Goal: Transaction & Acquisition: Obtain resource

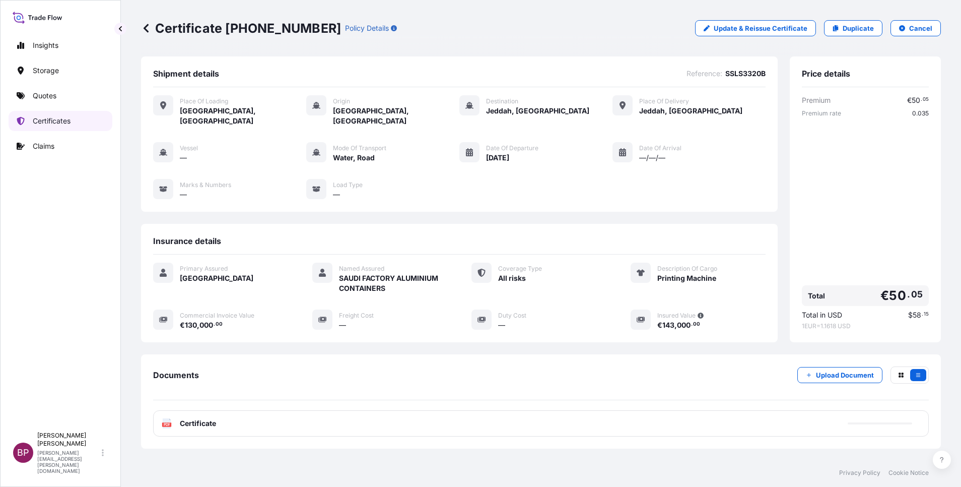
click at [63, 123] on p "Certificates" at bounding box center [52, 121] width 38 height 10
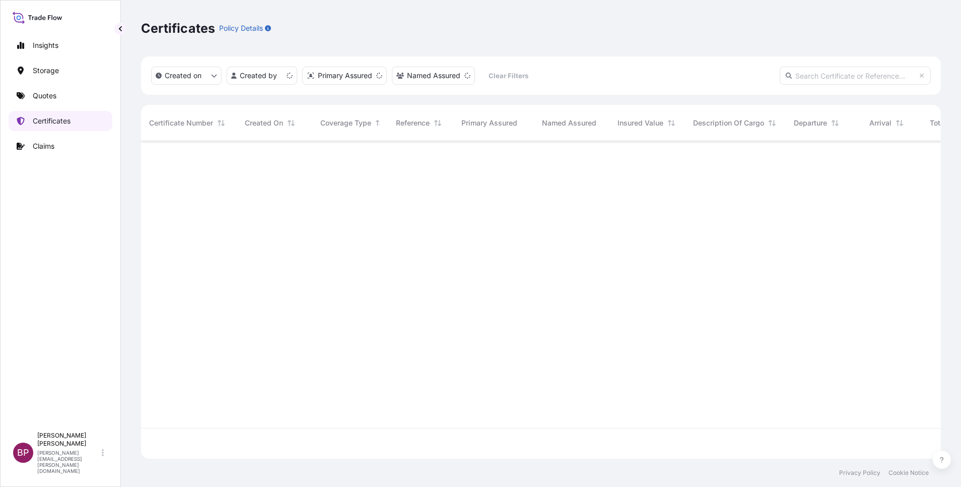
scroll to position [311, 789]
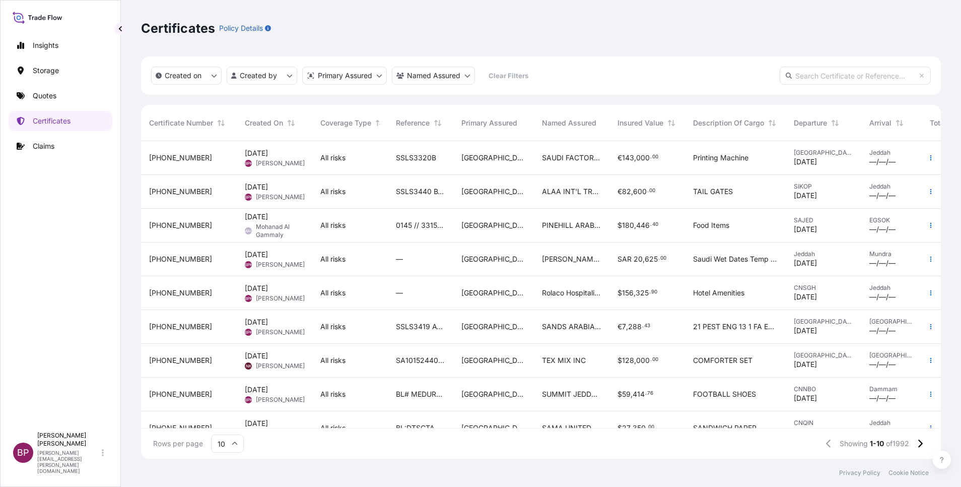
click at [447, 164] on div "SSLS3320B" at bounding box center [421, 158] width 66 height 34
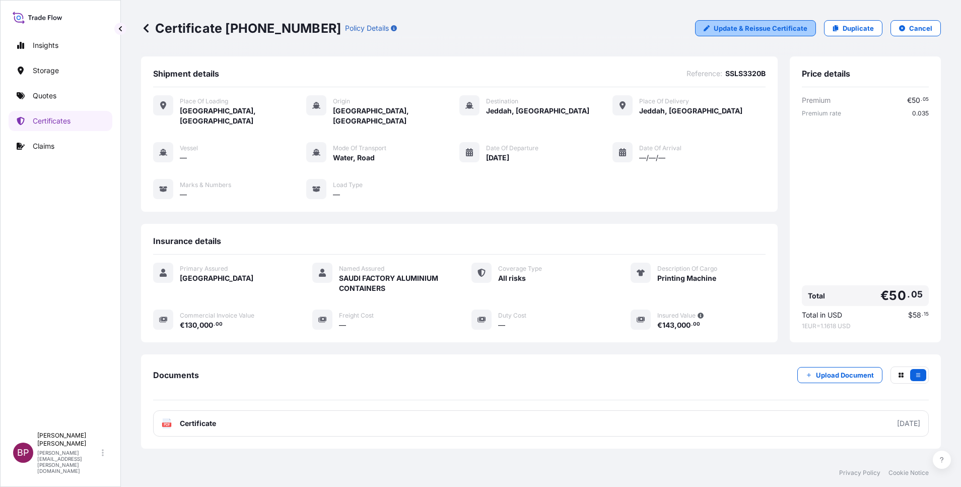
click at [763, 30] on p "Update & Reissue Certificate" at bounding box center [761, 28] width 94 height 10
select select "Road / [GEOGRAPHIC_DATA]"
select select "Water"
select select "Road / [GEOGRAPHIC_DATA]"
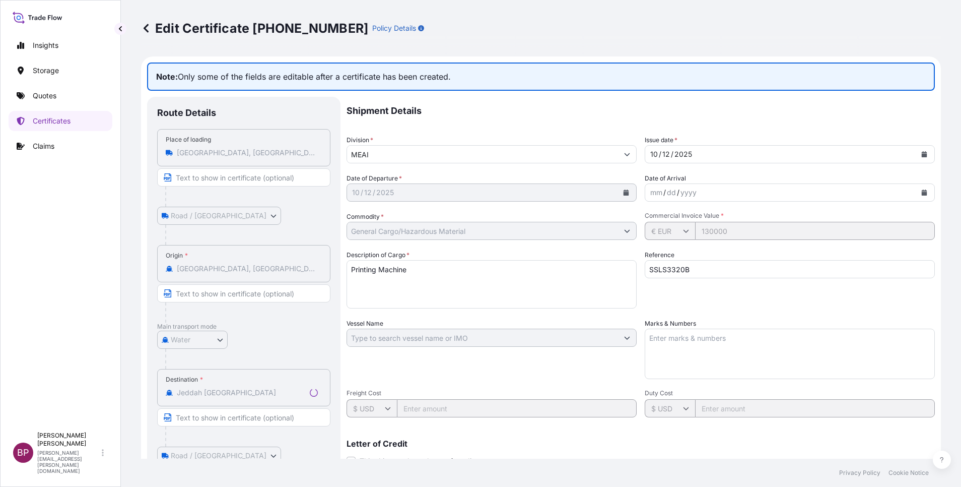
select select "31614"
drag, startPoint x: 664, startPoint y: 267, endPoint x: 507, endPoint y: 267, distance: 156.2
click at [502, 267] on div "Shipment Details Division * MEAI Issue date * [DATE] Date of Departure * [DATE]…" at bounding box center [641, 337] width 589 height 480
paste input "MBL # MEDUOI225246"
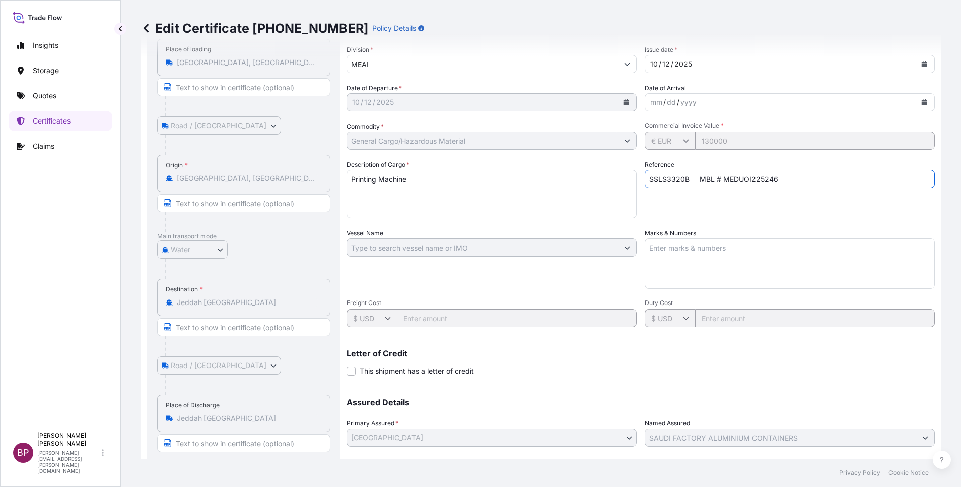
scroll to position [153, 0]
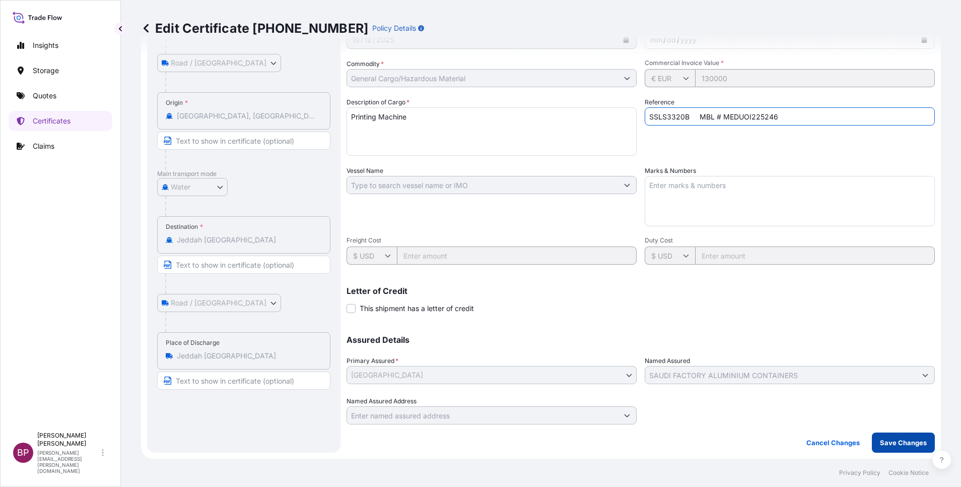
type input "SSLS3320B MBL # MEDUOI225246"
click at [897, 444] on p "Save Changes" at bounding box center [903, 442] width 47 height 10
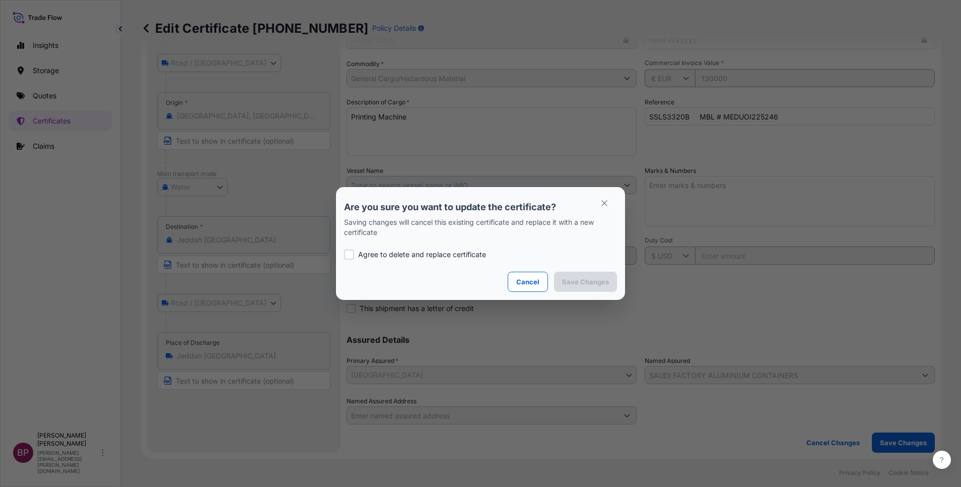
click at [401, 255] on p "Agree to delete and replace certificate" at bounding box center [422, 254] width 128 height 10
checkbox input "true"
click at [603, 280] on p "Save Changes" at bounding box center [585, 282] width 47 height 10
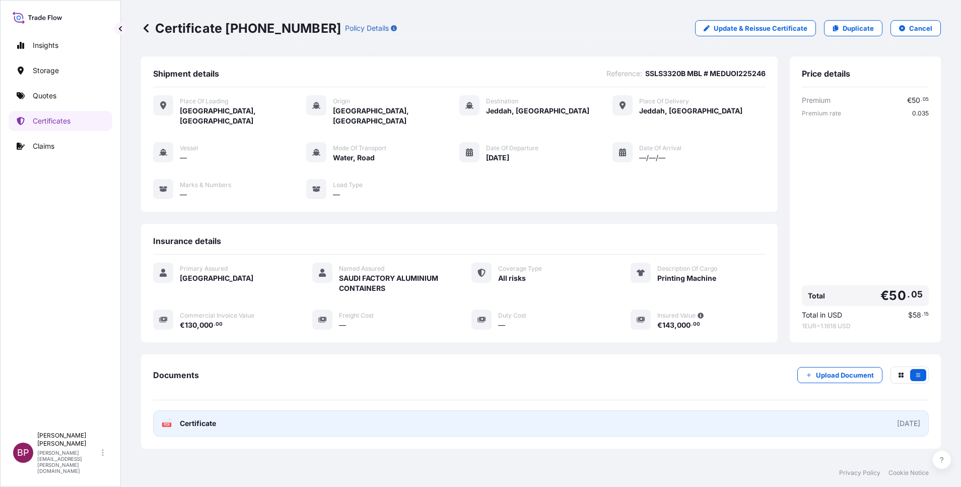
click at [213, 418] on span "Certificate" at bounding box center [198, 423] width 36 height 10
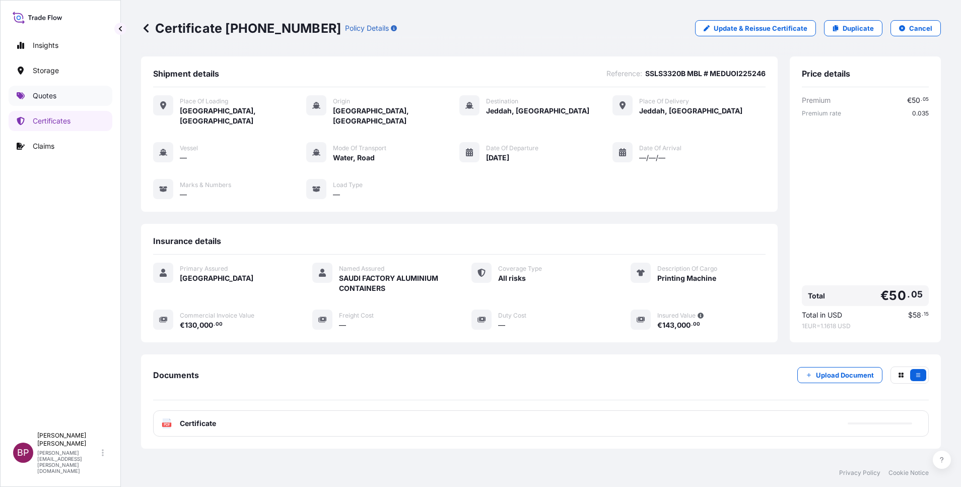
click at [64, 96] on link "Quotes" at bounding box center [61, 96] width 104 height 20
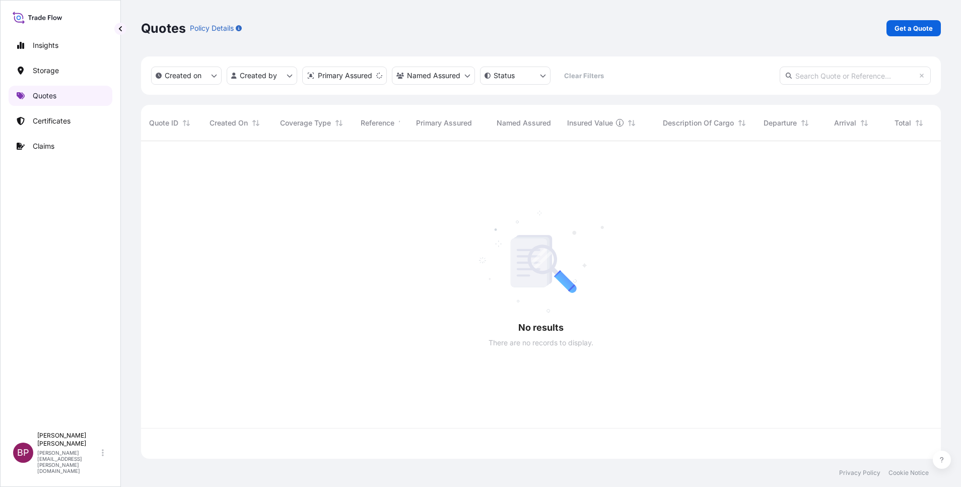
scroll to position [311, 789]
click at [926, 32] on p "Get a Quote" at bounding box center [914, 28] width 38 height 10
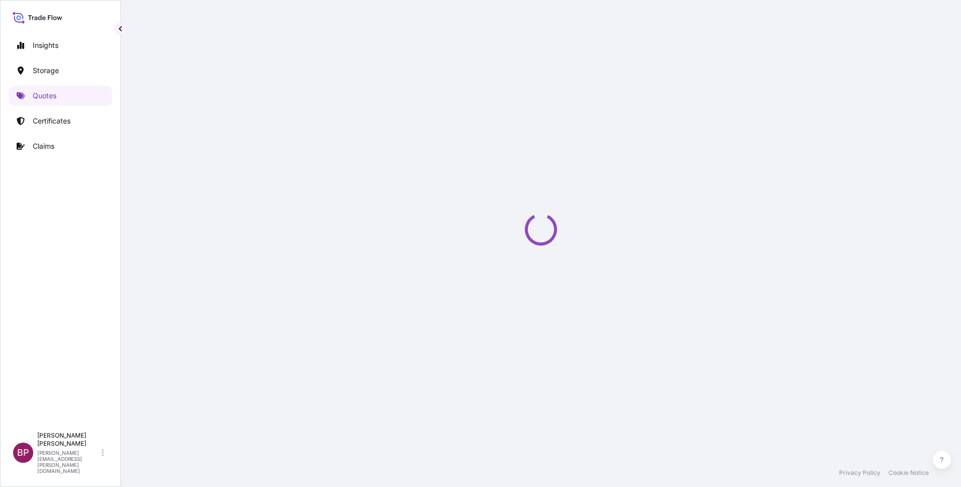
select select "Water"
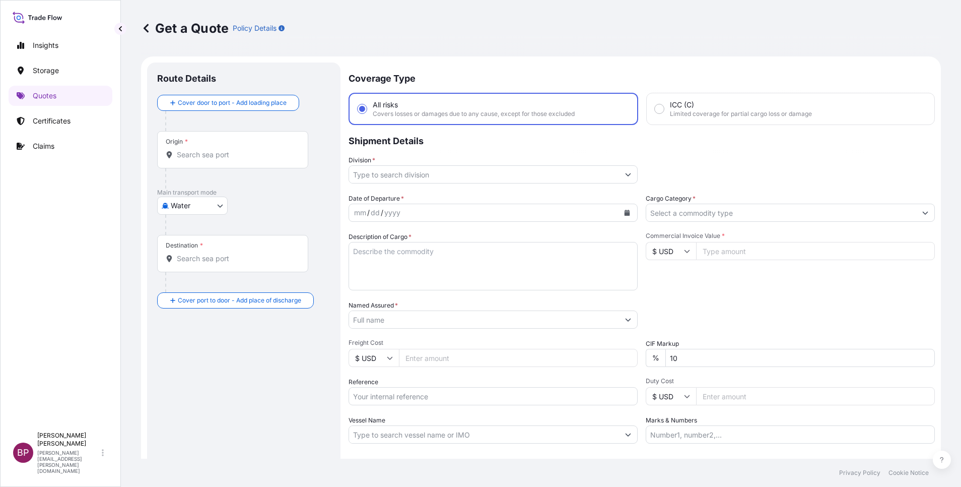
scroll to position [16, 0]
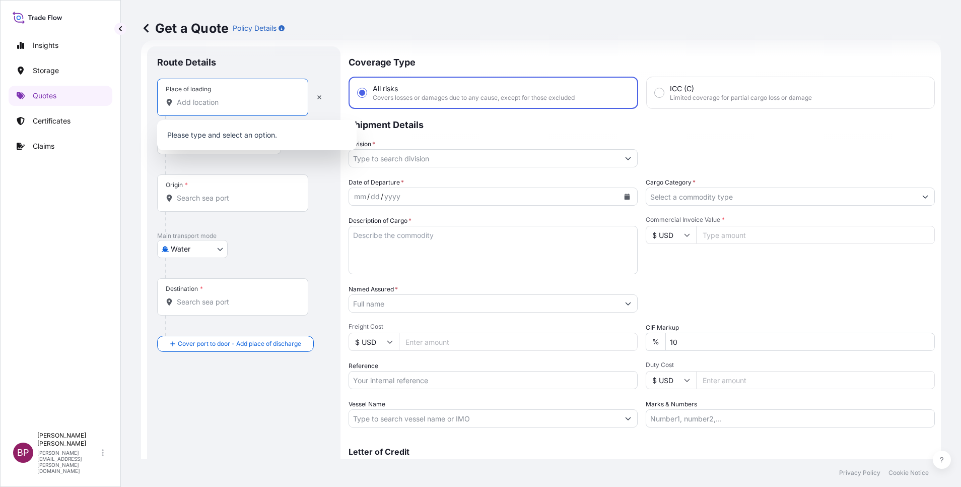
click at [251, 104] on input "Place of loading" at bounding box center [236, 102] width 119 height 10
click at [459, 383] on input "Reference" at bounding box center [493, 380] width 289 height 18
paste input "SSLS3248 BL:COSU8040528130"
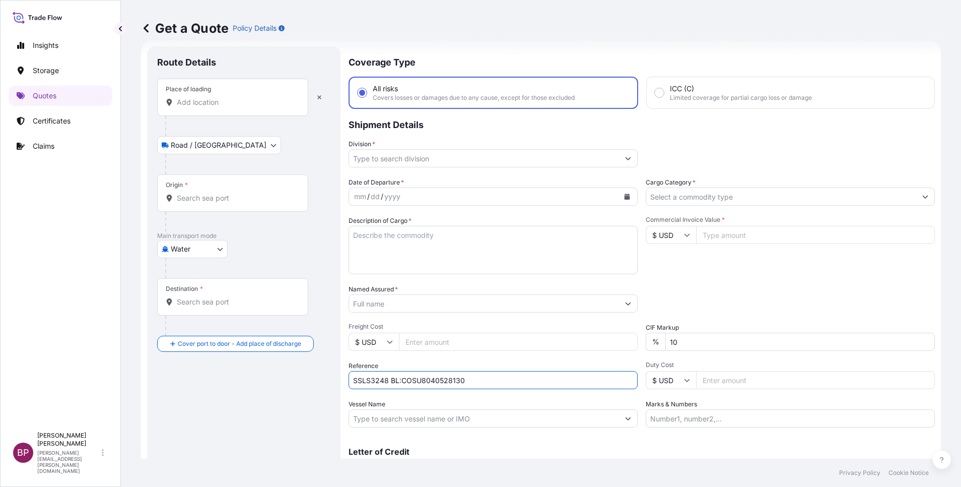
type input "SSLS3248 BL:COSU8040528130"
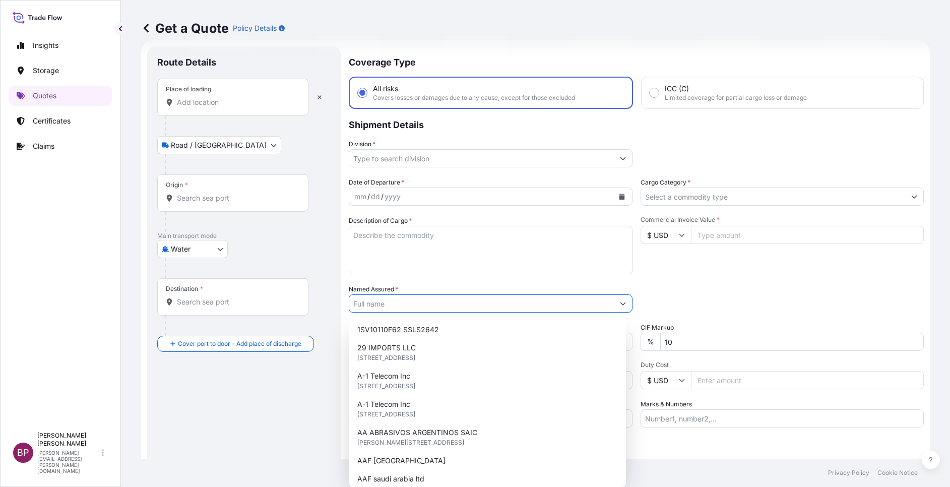
click at [425, 303] on input "Named Assured *" at bounding box center [481, 303] width 265 height 18
paste input "FRAND TRADING COMPANY"
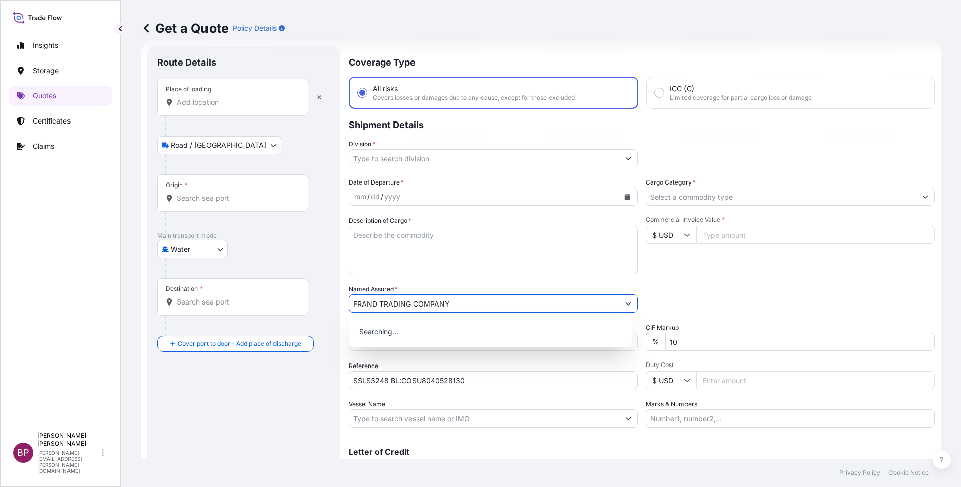
type input "FRAND TRADING COMPANY"
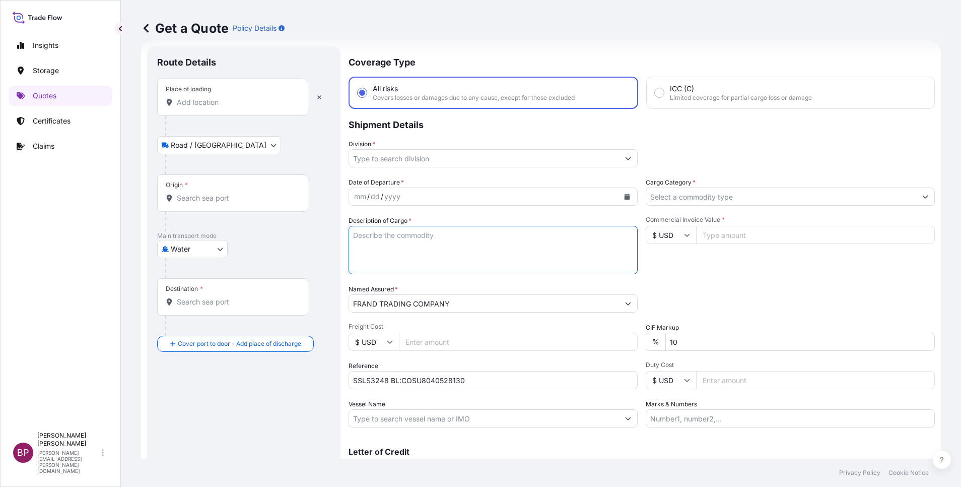
click at [434, 249] on textarea "Description of Cargo *" at bounding box center [493, 250] width 289 height 48
paste textarea "Corn Flakes"
type textarea "Corn Flakes"
click at [677, 231] on input "$ USD" at bounding box center [671, 235] width 50 height 18
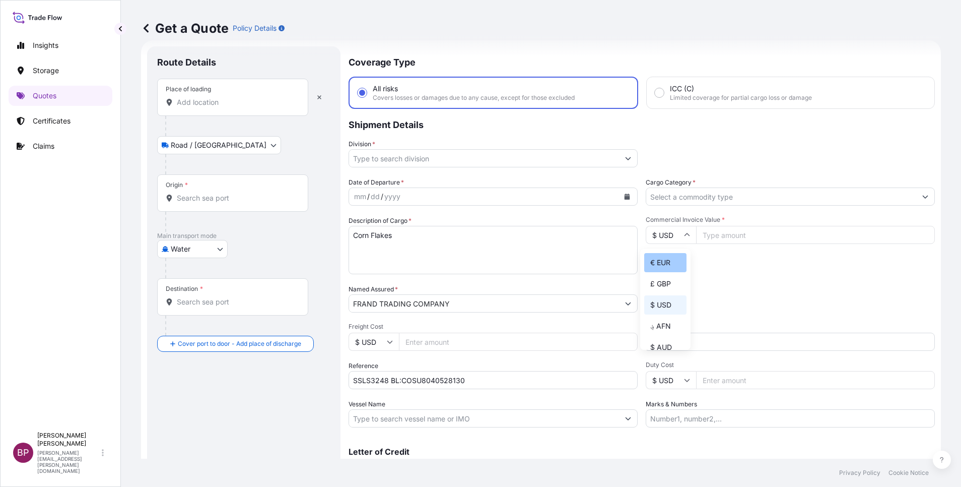
click at [666, 272] on div "€ EUR" at bounding box center [665, 262] width 42 height 19
type input "€ EUR"
click at [764, 234] on input "Commercial Invoice Value *" at bounding box center [815, 235] width 239 height 18
paste input "15328.80"
type input "15328.80"
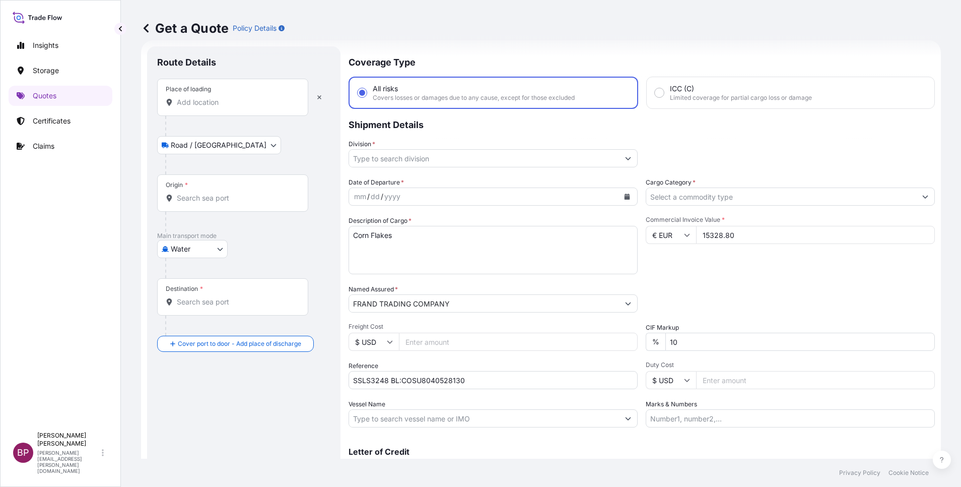
click at [614, 345] on div "Date of Departure * mm / dd / yyyy Cargo Category * Description of Cargo * Corn…" at bounding box center [642, 302] width 587 height 250
type input "0"
click at [701, 204] on input "Cargo Category *" at bounding box center [781, 196] width 270 height 18
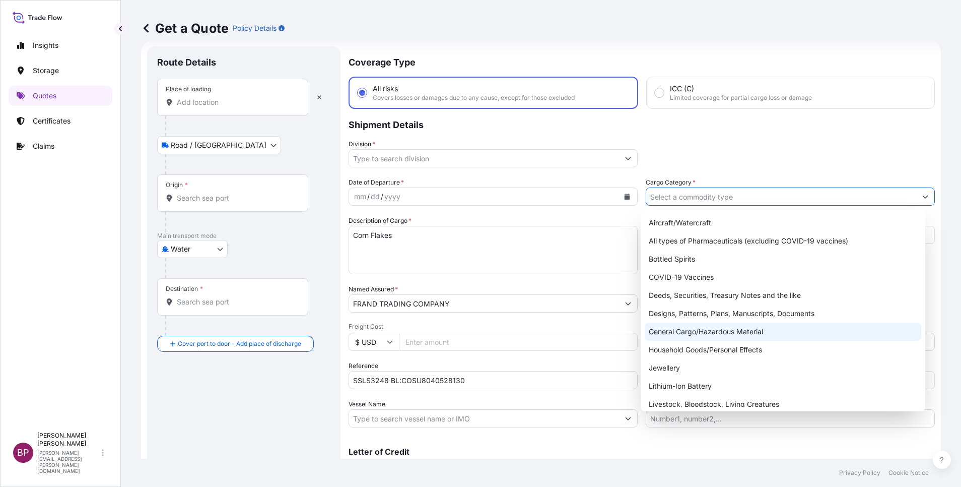
click at [722, 336] on div "General Cargo/Hazardous Material" at bounding box center [783, 331] width 277 height 18
type input "General Cargo/Hazardous Material"
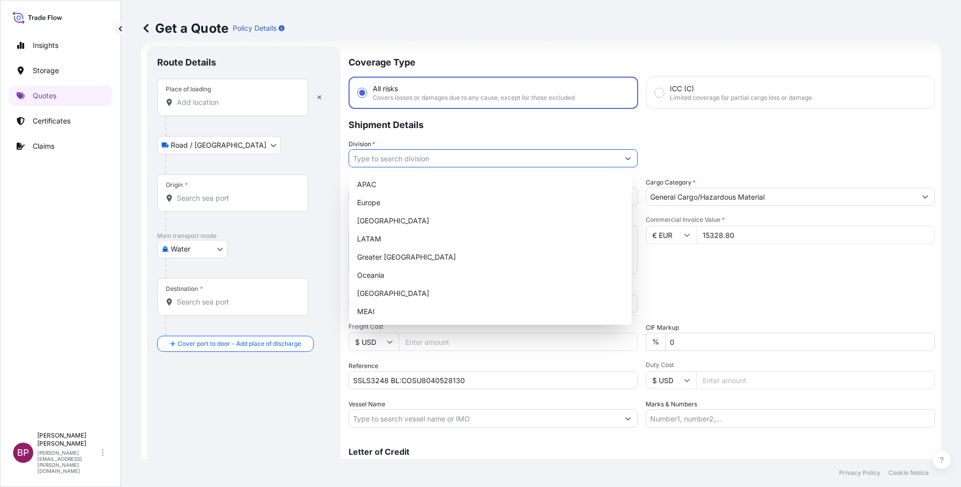
click at [619, 158] on button "Show suggestions" at bounding box center [628, 158] width 18 height 18
click at [407, 316] on div "MEAI" at bounding box center [490, 311] width 275 height 18
type input "MEAI"
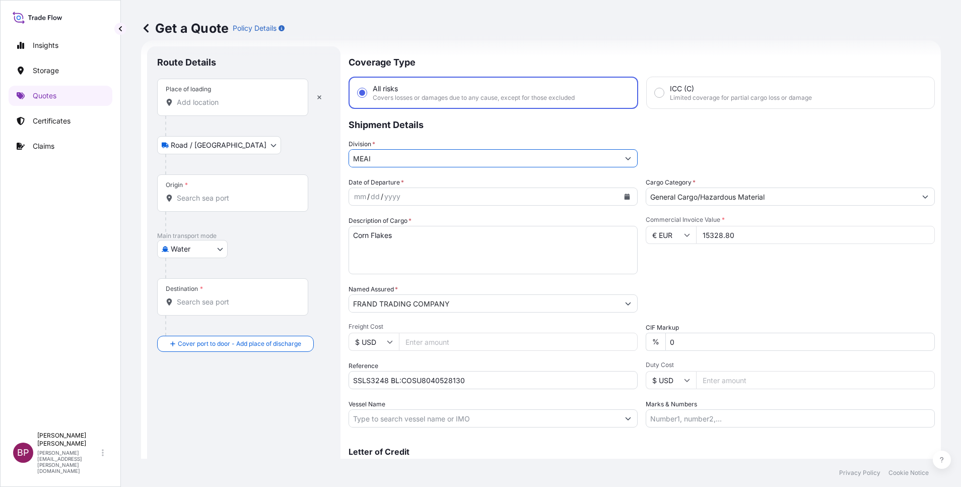
click at [624, 198] on icon "Calendar" at bounding box center [627, 196] width 6 height 6
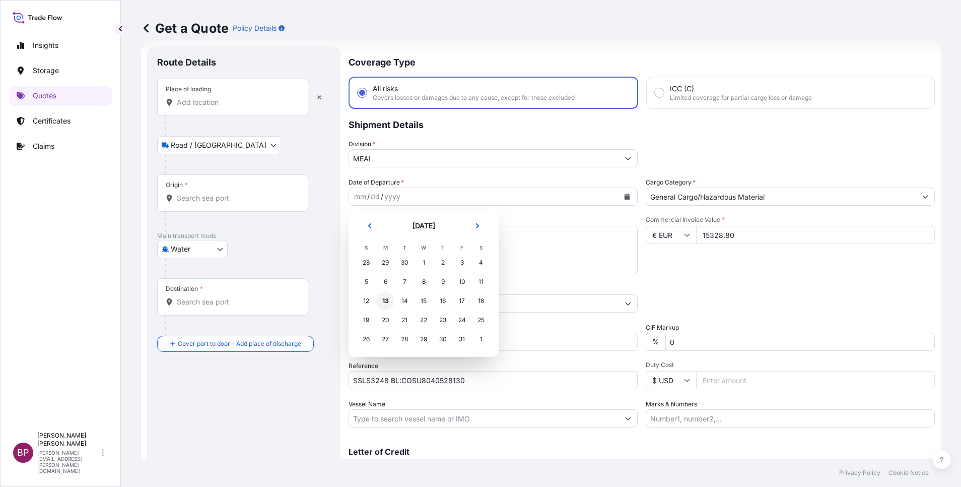
click at [384, 303] on div "13" at bounding box center [385, 301] width 18 height 18
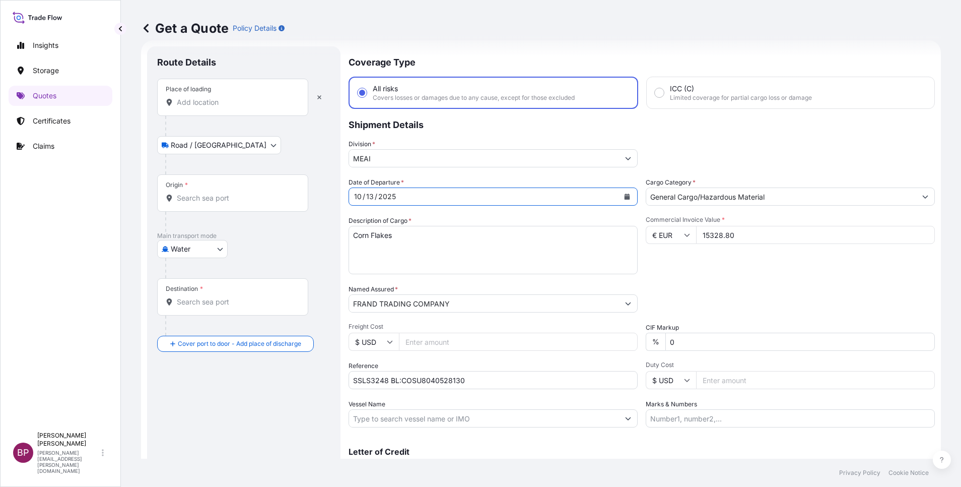
click at [208, 104] on input "Place of loading" at bounding box center [236, 102] width 119 height 10
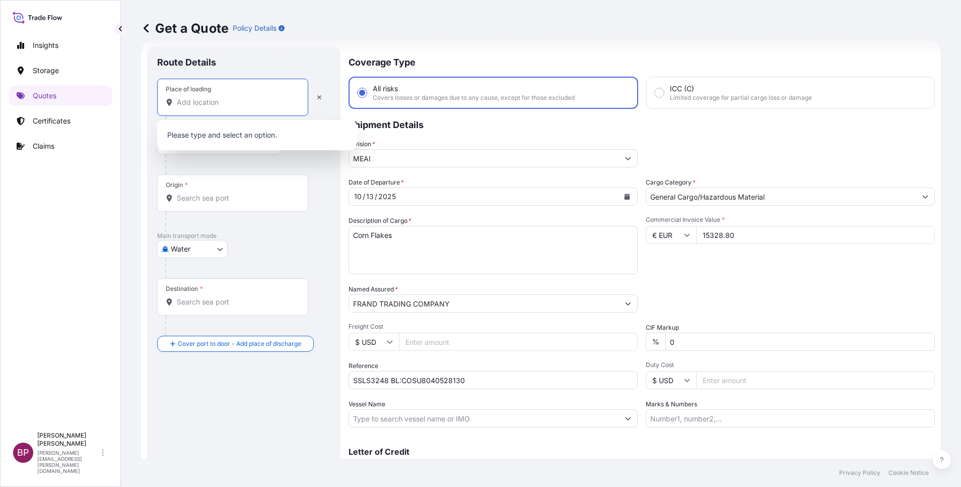
paste input "KOPER"
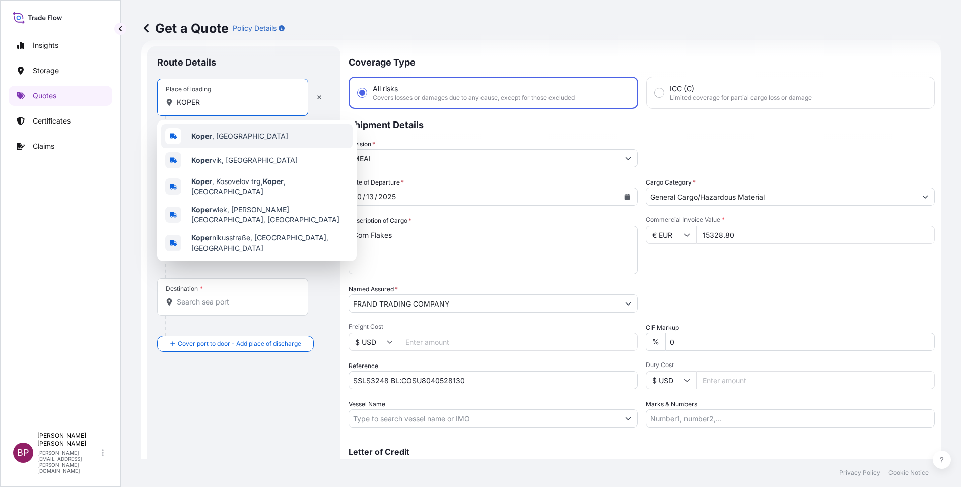
click at [264, 141] on div "Koper , [GEOGRAPHIC_DATA]" at bounding box center [256, 136] width 191 height 24
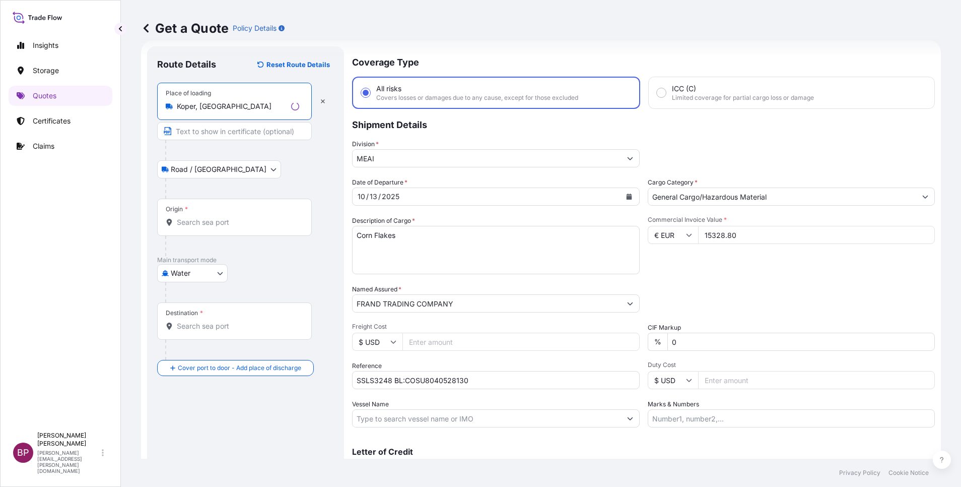
type input "Koper, [GEOGRAPHIC_DATA]"
drag, startPoint x: 229, startPoint y: 212, endPoint x: 382, endPoint y: 222, distance: 153.0
click at [230, 212] on div "Origin *" at bounding box center [234, 217] width 155 height 37
click at [230, 217] on input "Origin *" at bounding box center [238, 222] width 122 height 10
paste input "KOPER"
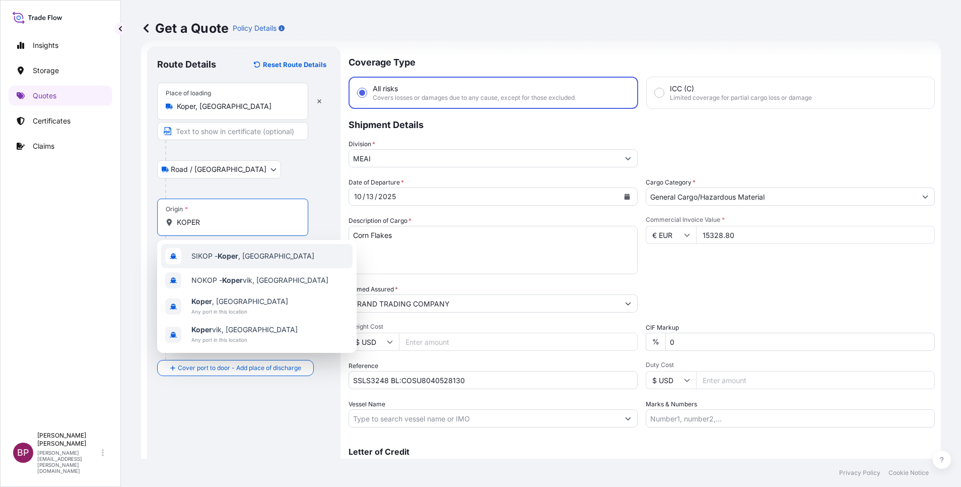
click at [265, 259] on span "[PERSON_NAME] , [GEOGRAPHIC_DATA]" at bounding box center [252, 256] width 123 height 10
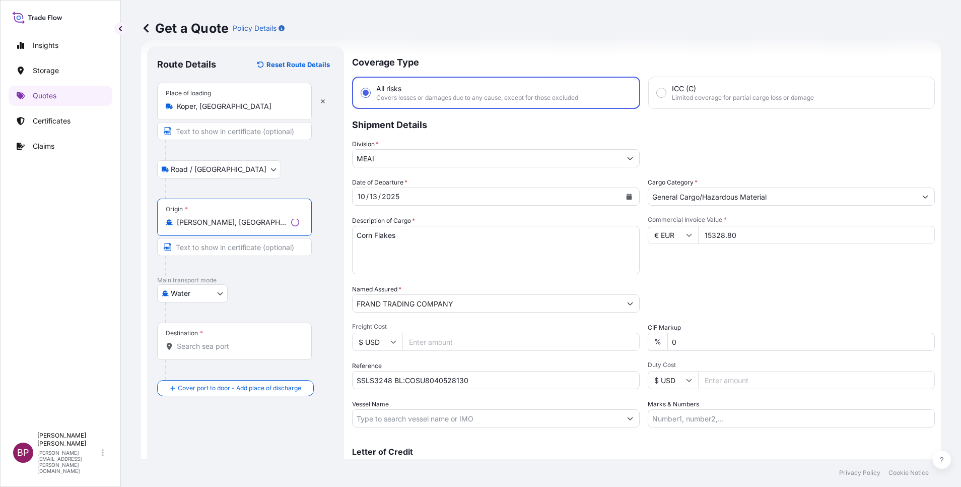
type input "[PERSON_NAME], [GEOGRAPHIC_DATA]"
click at [198, 355] on div "Destination *" at bounding box center [234, 340] width 155 height 37
click at [198, 351] on input "Destination *" at bounding box center [238, 346] width 122 height 10
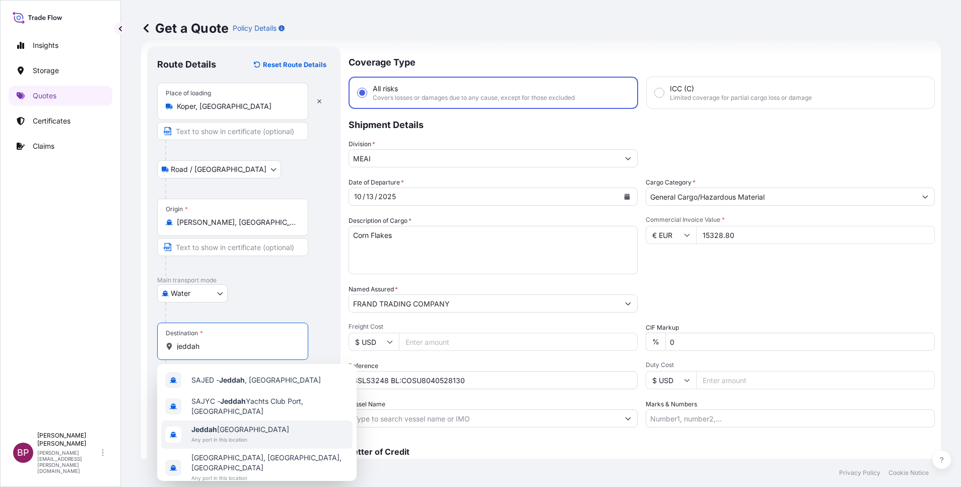
click at [233, 438] on span "Any port in this location" at bounding box center [240, 439] width 98 height 10
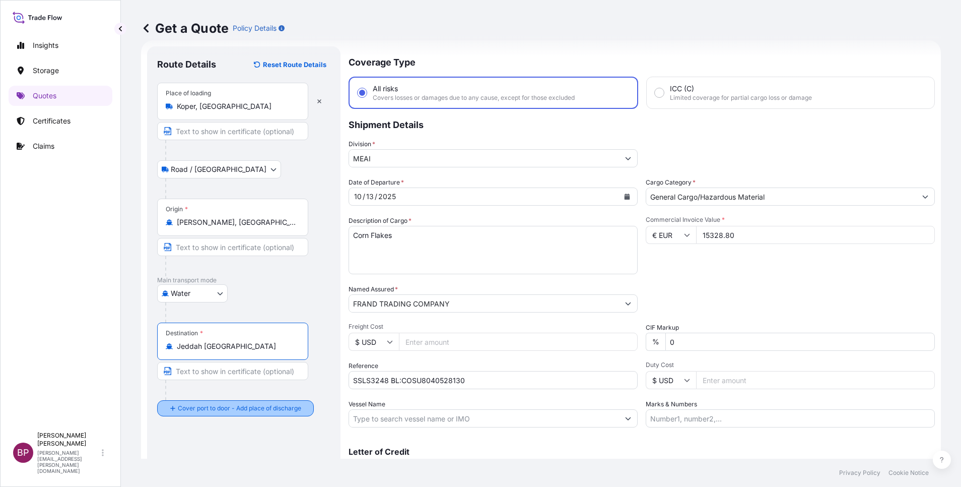
type input "Jeddah [GEOGRAPHIC_DATA]"
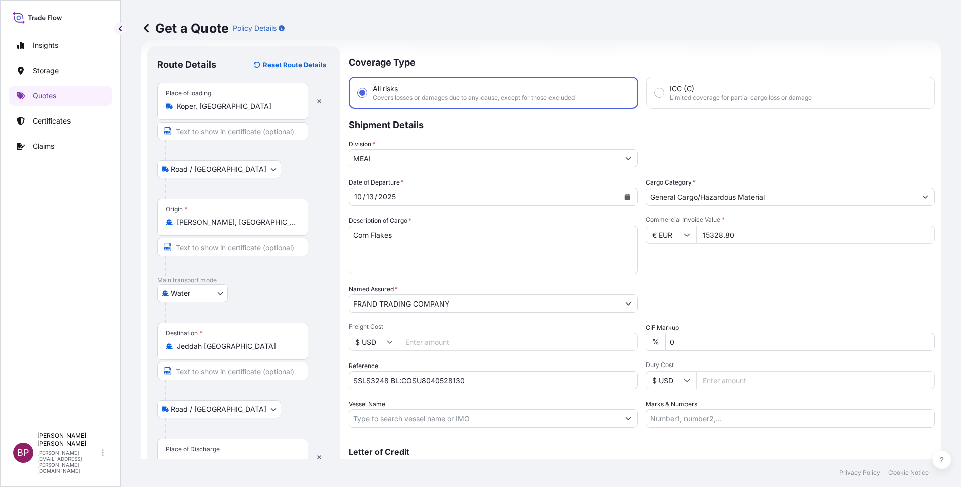
click at [229, 453] on div "Place of Discharge" at bounding box center [232, 456] width 151 height 37
click at [229, 457] on input "Place of Discharge" at bounding box center [236, 462] width 119 height 10
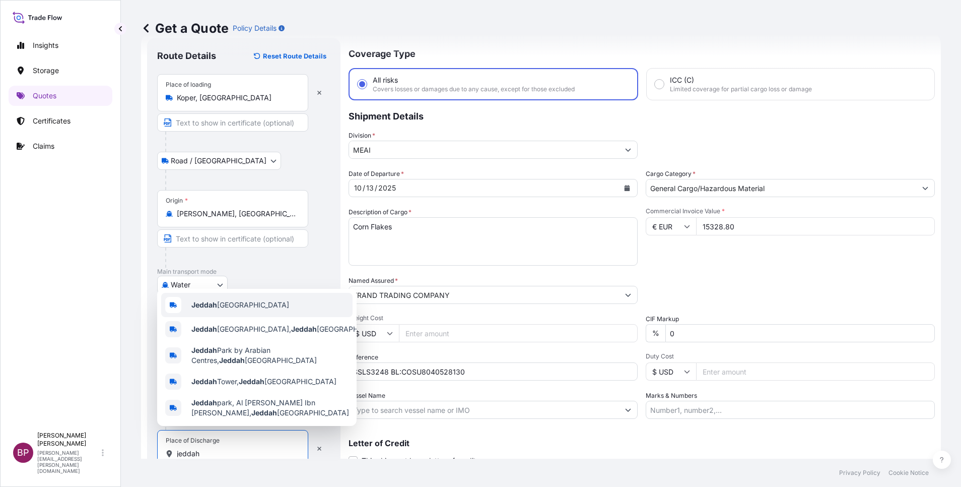
click at [257, 300] on span "Jeddah [GEOGRAPHIC_DATA]" at bounding box center [240, 305] width 98 height 10
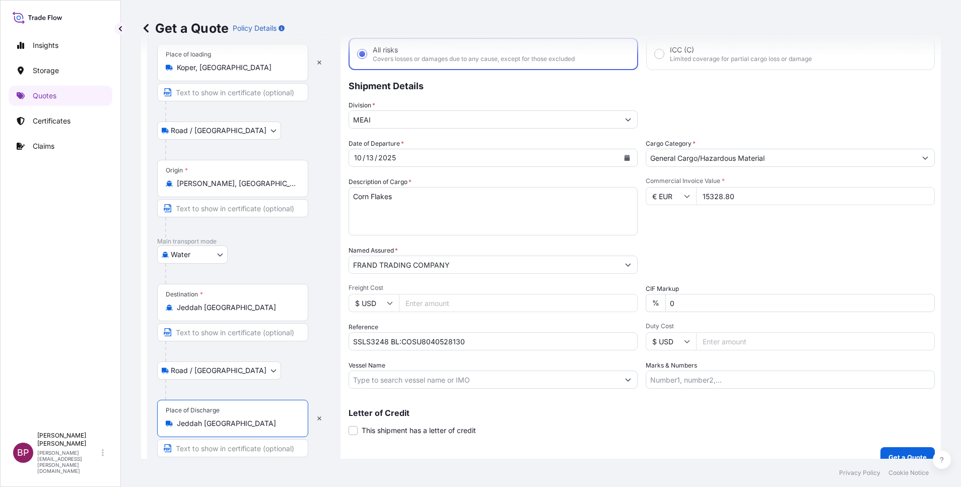
scroll to position [70, 0]
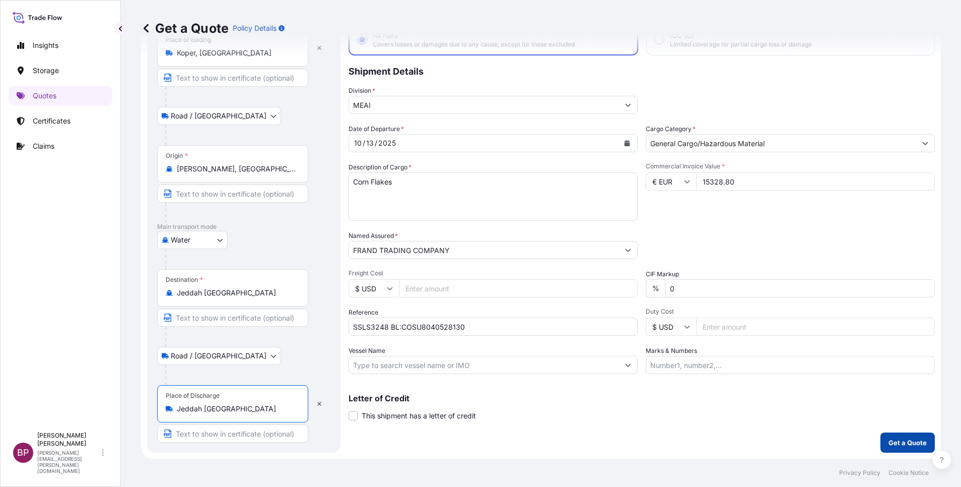
type input "Jeddah [GEOGRAPHIC_DATA]"
click at [917, 445] on button "Get a Quote" at bounding box center [908, 442] width 54 height 20
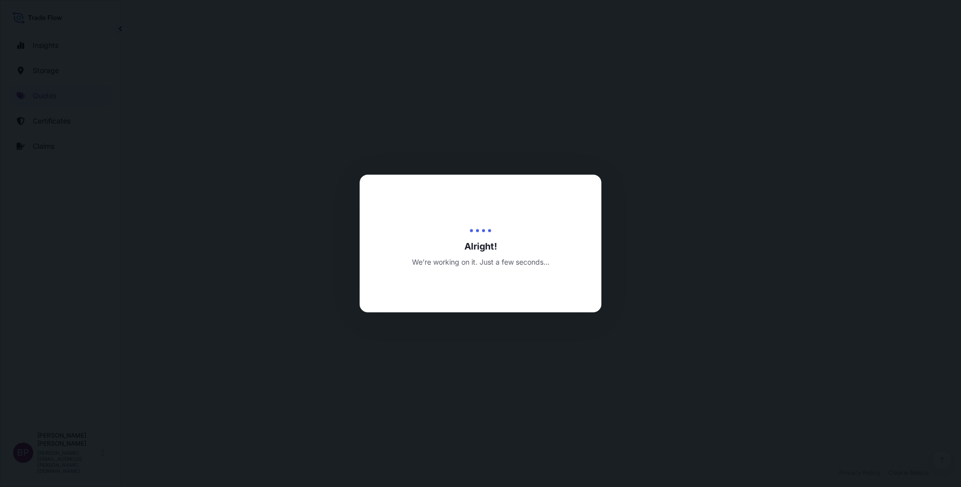
select select "Road / [GEOGRAPHIC_DATA]"
select select "Water"
select select "Road / [GEOGRAPHIC_DATA]"
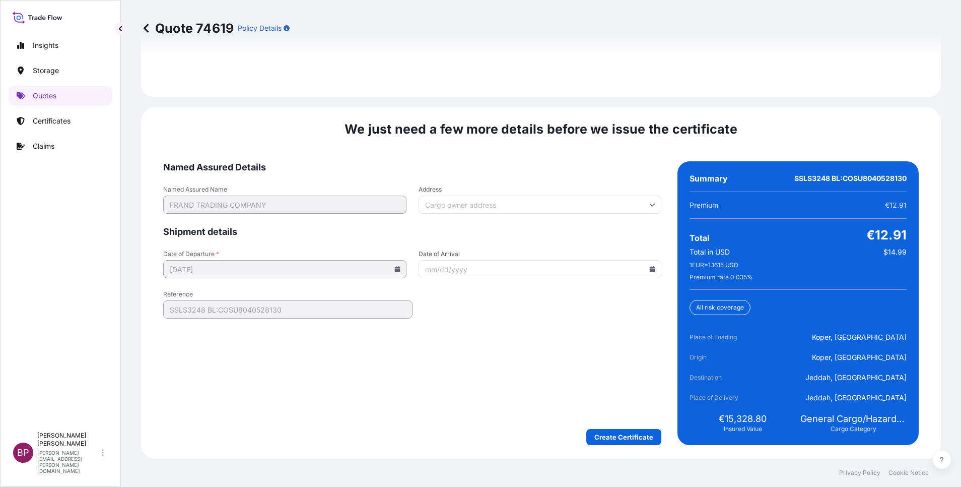
scroll to position [1546, 0]
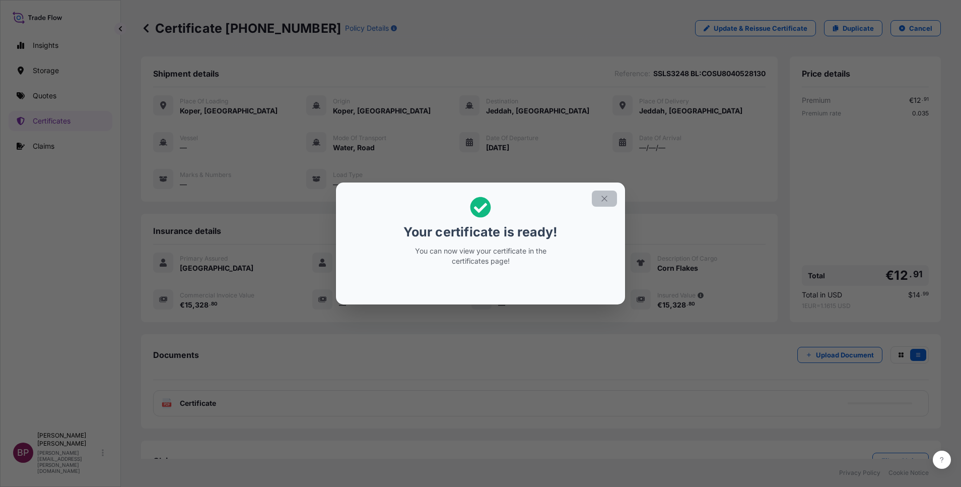
click at [601, 196] on icon "button" at bounding box center [604, 198] width 9 height 9
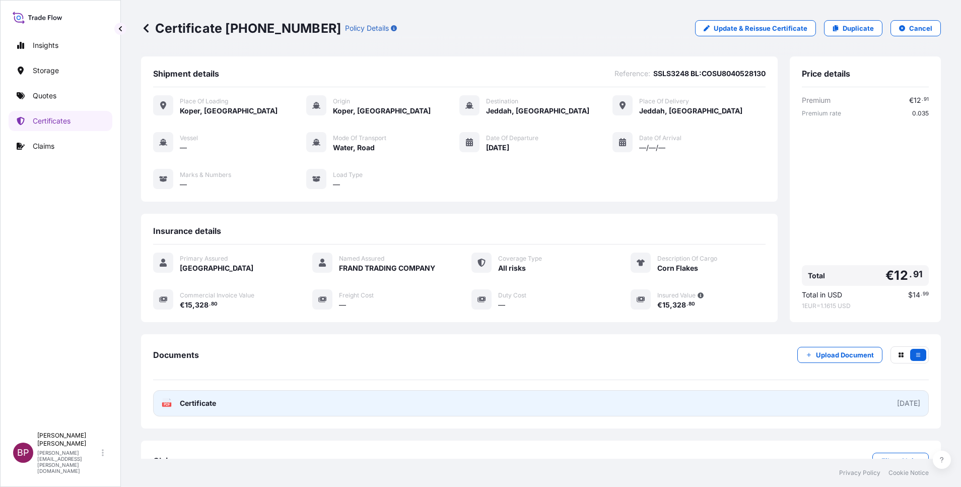
click at [211, 408] on span "Certificate" at bounding box center [198, 403] width 36 height 10
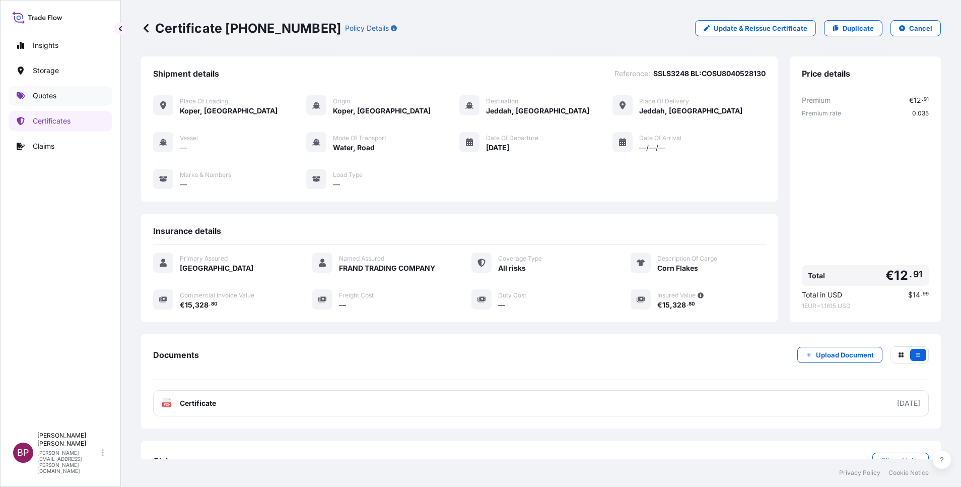
click at [41, 95] on p "Quotes" at bounding box center [45, 96] width 24 height 10
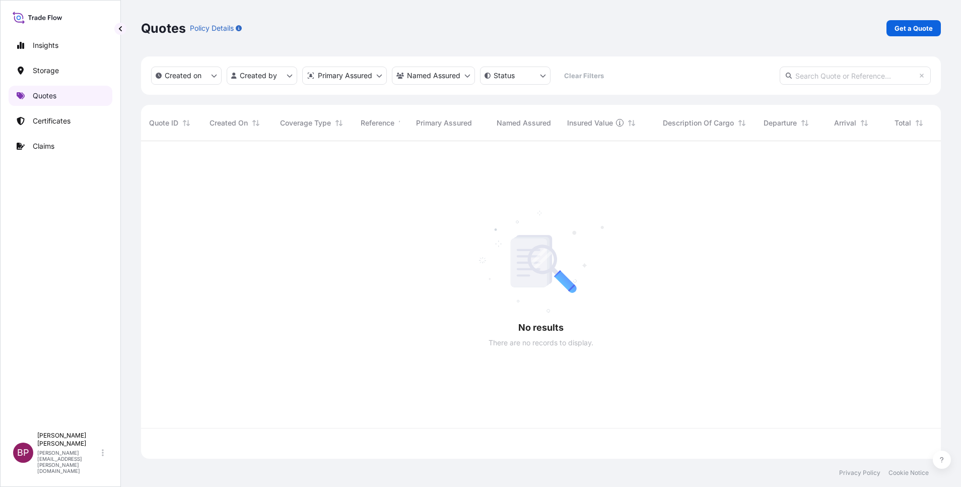
scroll to position [311, 789]
click at [915, 31] on p "Get a Quote" at bounding box center [914, 28] width 38 height 10
select select "Water"
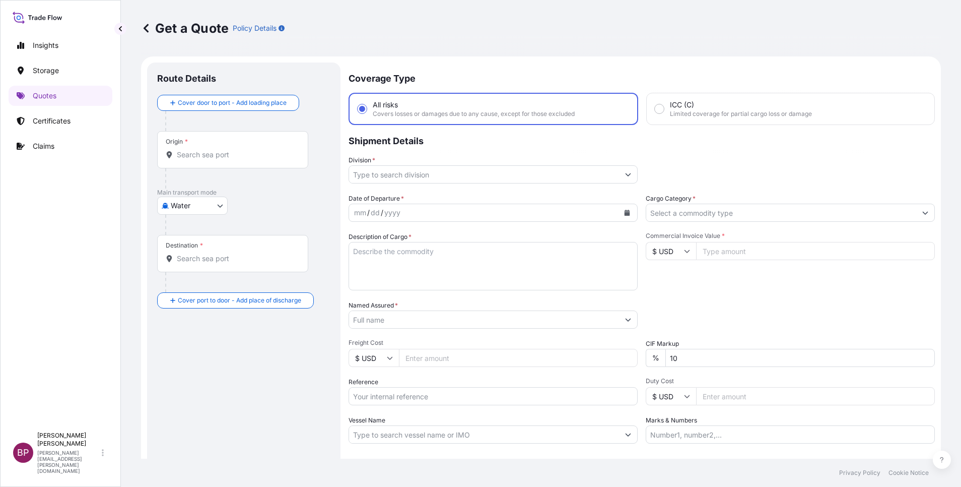
scroll to position [16, 0]
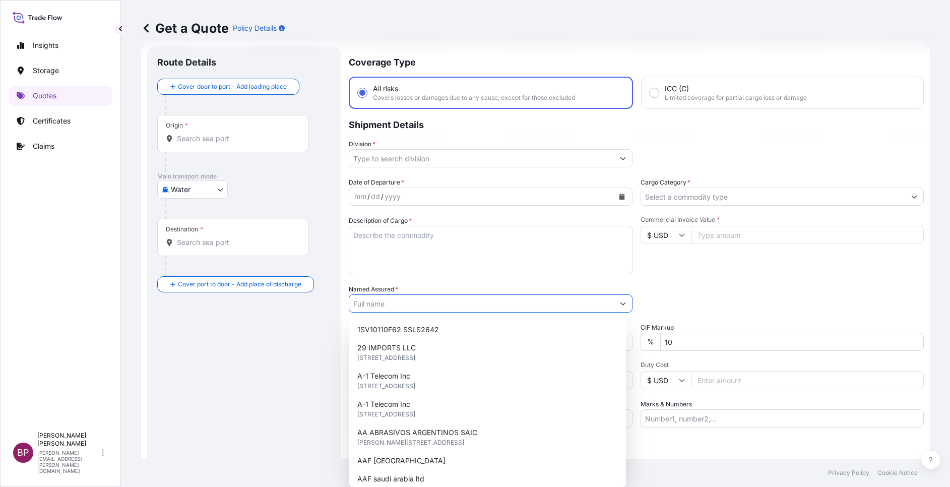
click at [443, 308] on input "Named Assured *" at bounding box center [481, 303] width 265 height 18
click at [438, 249] on textarea "Description of Cargo *" at bounding box center [491, 250] width 284 height 48
paste textarea "MARBLE SLABS"
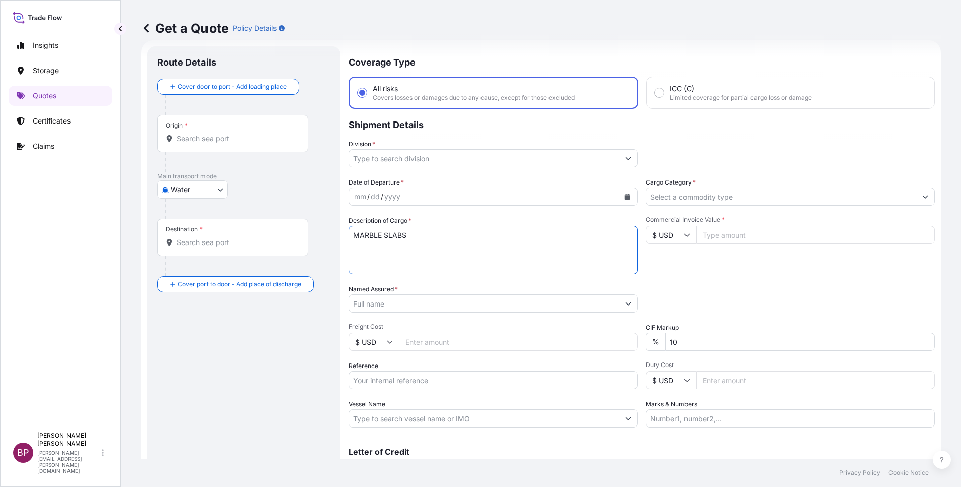
type textarea "MARBLE SLABS"
click at [675, 234] on input "$ USD" at bounding box center [671, 235] width 50 height 18
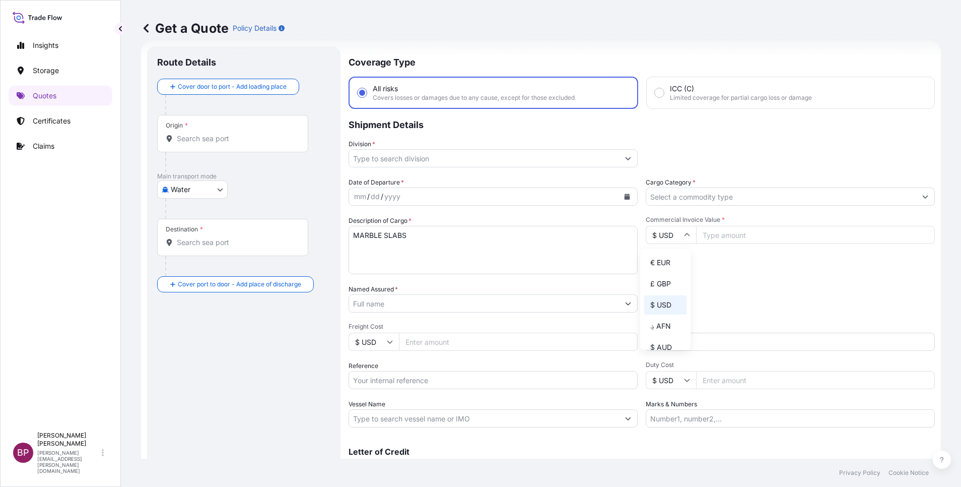
drag, startPoint x: 664, startPoint y: 272, endPoint x: 737, endPoint y: 244, distance: 77.7
click at [671, 268] on div "€ EUR" at bounding box center [665, 262] width 42 height 19
type input "€ EUR"
click at [732, 239] on input "Commercial Invoice Value *" at bounding box center [815, 235] width 239 height 18
paste input "3756592"
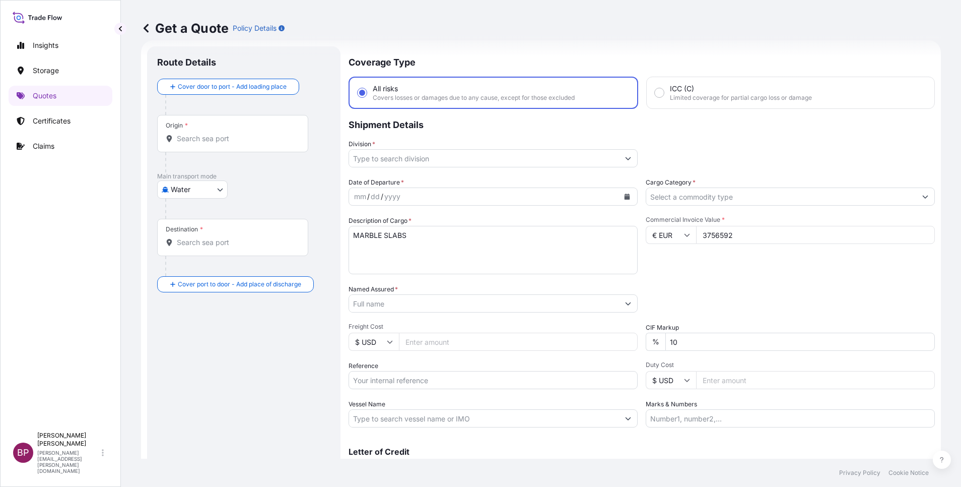
type input "3756592"
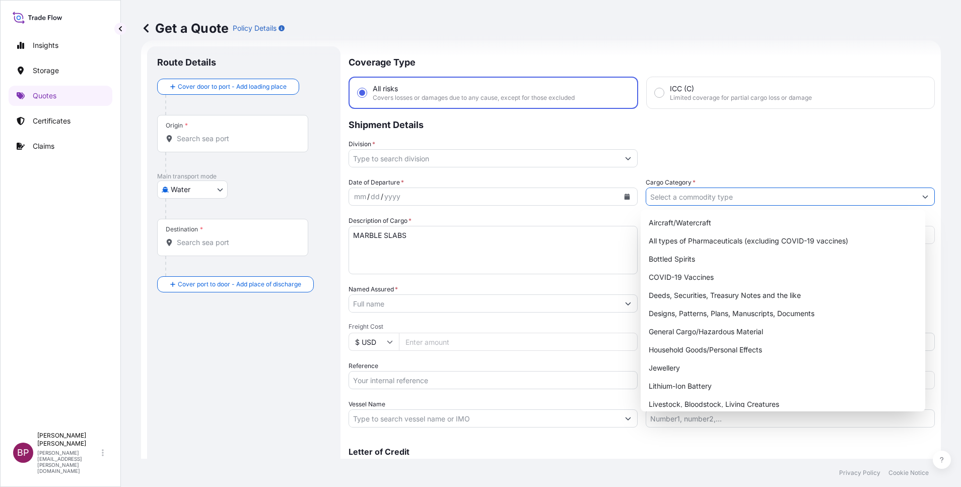
click at [768, 202] on input "Cargo Category *" at bounding box center [781, 196] width 270 height 18
click at [714, 331] on div "General Cargo/Hazardous Material" at bounding box center [783, 331] width 277 height 18
type input "General Cargo/Hazardous Material"
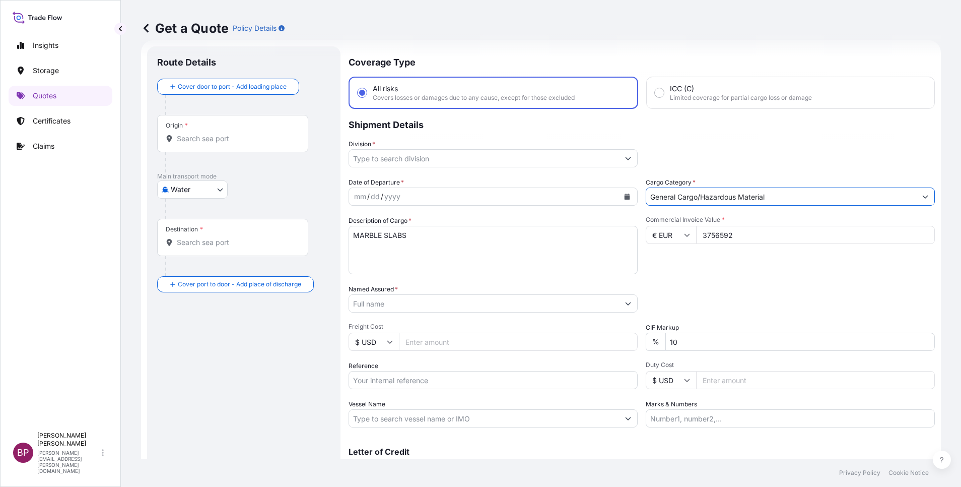
click at [619, 150] on button "Show suggestions" at bounding box center [628, 158] width 18 height 18
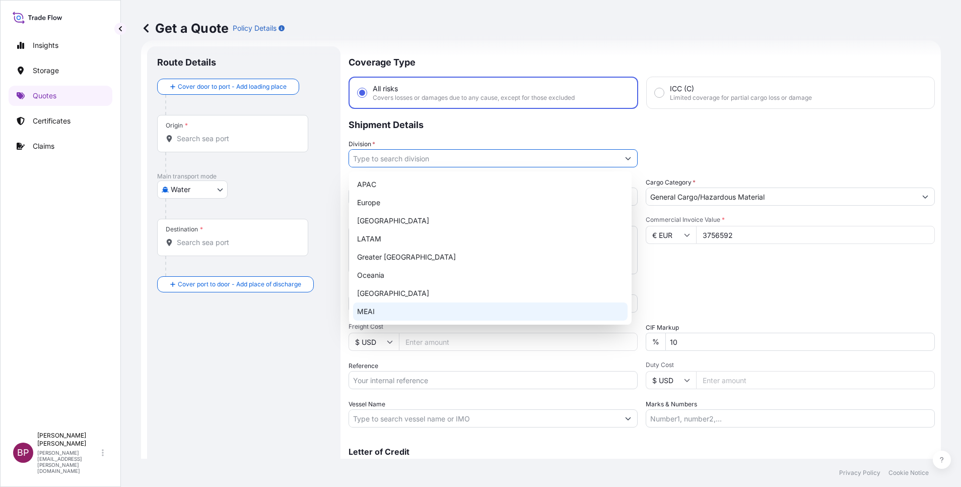
click at [411, 310] on div "MEAI" at bounding box center [490, 311] width 275 height 18
type input "MEAI"
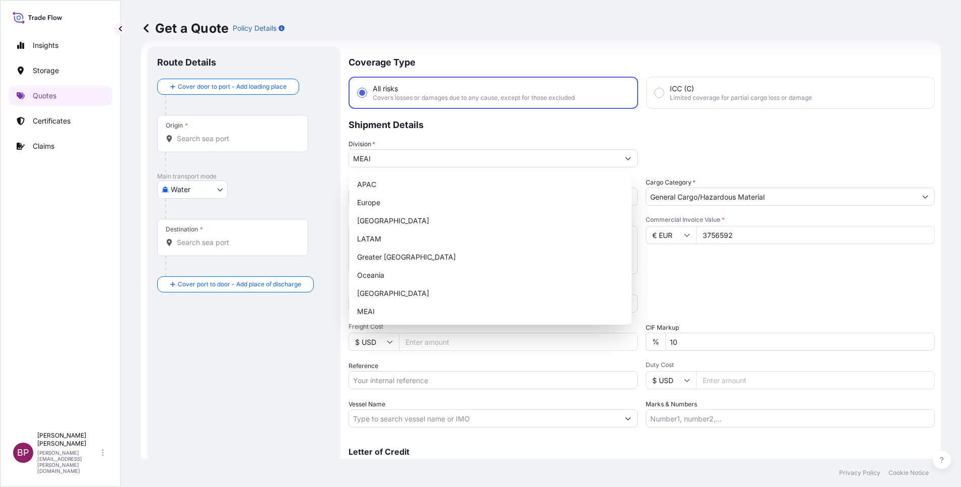
drag, startPoint x: 740, startPoint y: 285, endPoint x: 683, endPoint y: 291, distance: 57.3
click at [740, 284] on div "Packing Category Type to search a container mode Please select a primary mode o…" at bounding box center [790, 298] width 289 height 28
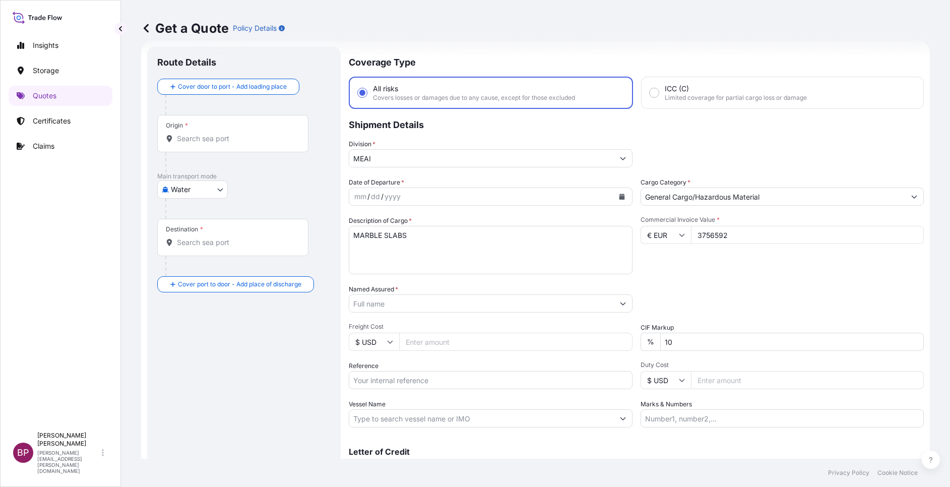
click at [435, 303] on input "Named Assured *" at bounding box center [481, 303] width 265 height 18
paste input "NESMA ORBIT FOR INDUSTRIAL PROJECTS AND COMMERCE"
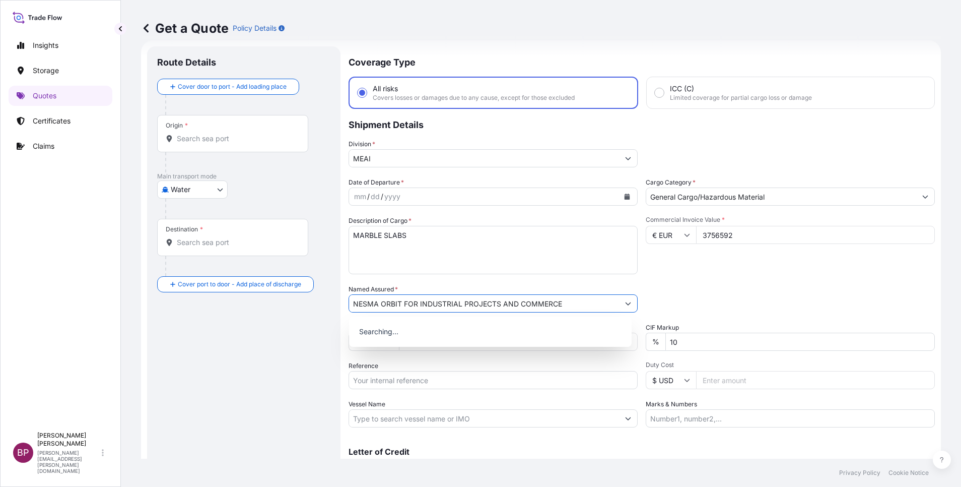
type input "NESMA ORBIT FOR INDUSTRIAL PROJECTS AND COMMERCE"
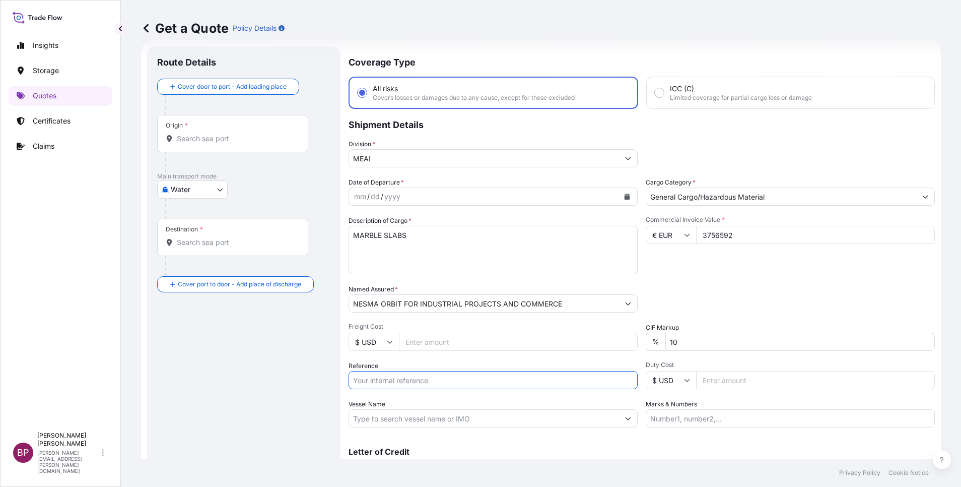
click at [450, 381] on input "Reference" at bounding box center [493, 380] width 289 height 18
paste input "HLCULI2250903989"
type input "HLCULI2250903989"
click at [625, 199] on icon "Calendar" at bounding box center [628, 196] width 6 height 6
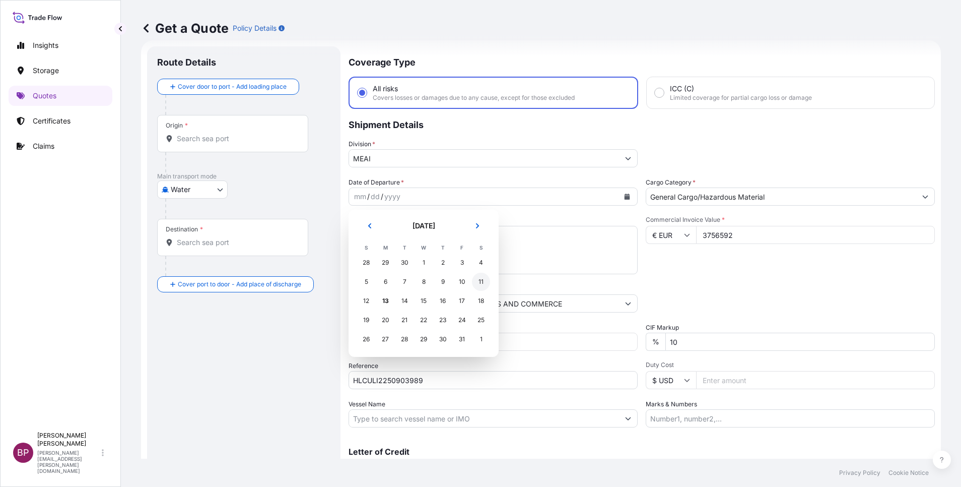
click at [480, 283] on div "11" at bounding box center [481, 282] width 18 height 18
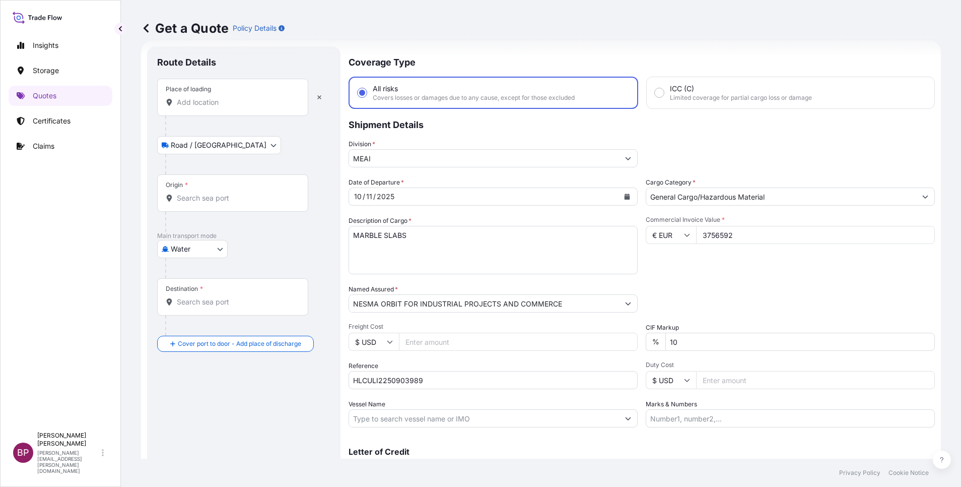
click at [243, 99] on input "Place of loading" at bounding box center [236, 102] width 119 height 10
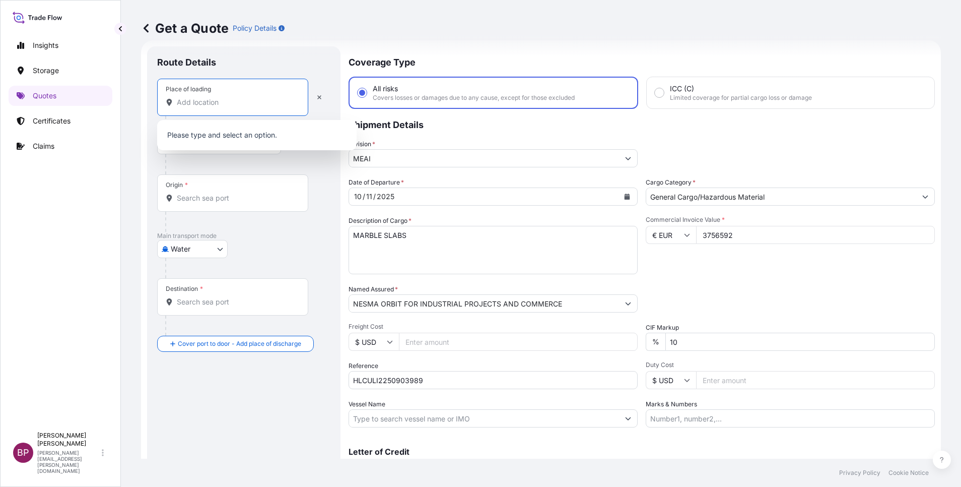
paste input "[GEOGRAPHIC_DATA]"
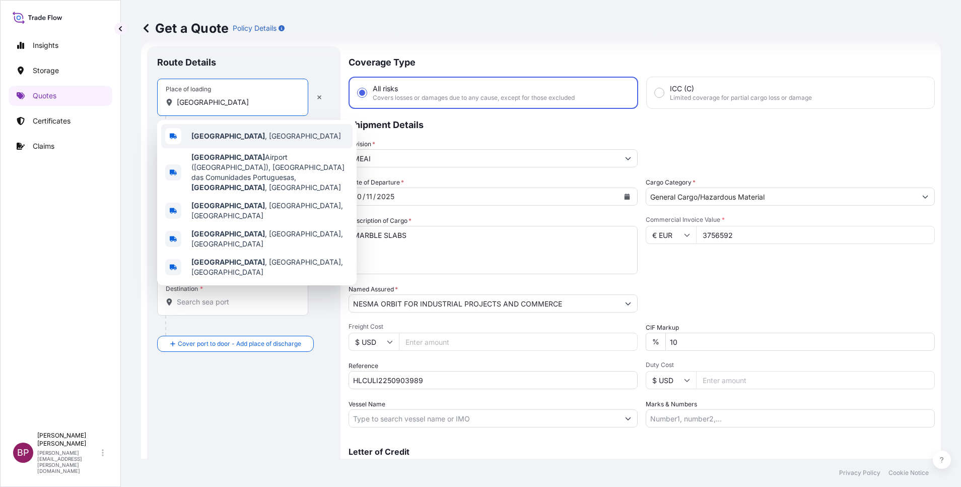
click at [255, 134] on div "[GEOGRAPHIC_DATA] , [GEOGRAPHIC_DATA]" at bounding box center [256, 136] width 191 height 24
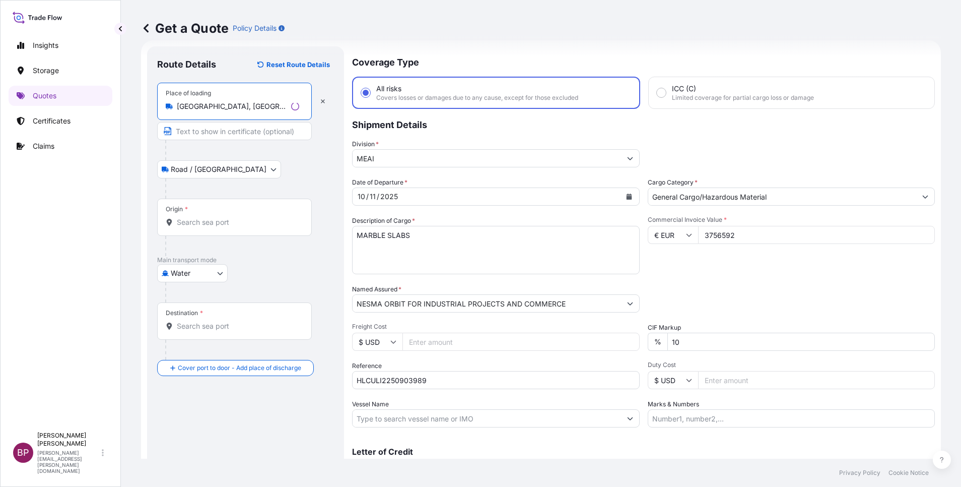
type input "[GEOGRAPHIC_DATA], [GEOGRAPHIC_DATA]"
click at [220, 212] on div "Origin *" at bounding box center [234, 217] width 155 height 37
click at [220, 217] on input "Origin *" at bounding box center [238, 222] width 122 height 10
paste input "[GEOGRAPHIC_DATA]"
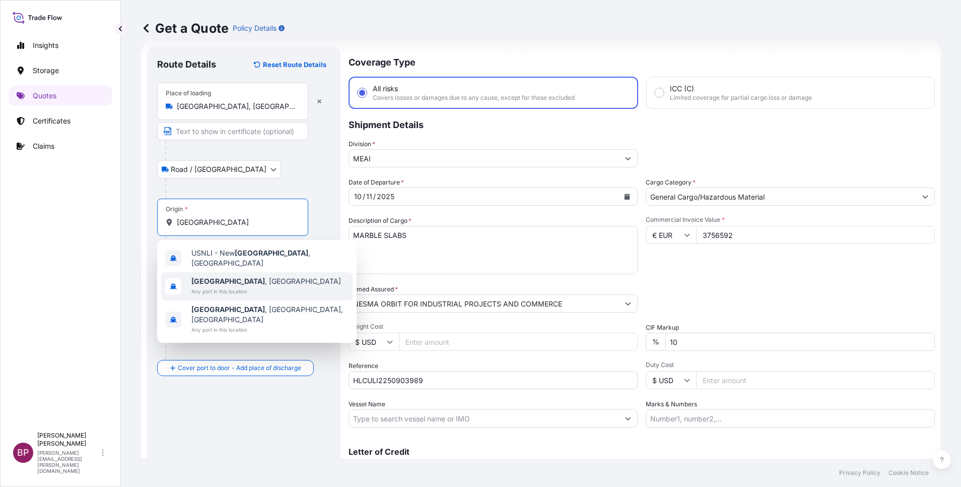
click at [250, 283] on div "[GEOGRAPHIC_DATA] , [GEOGRAPHIC_DATA] Any port in this location" at bounding box center [256, 286] width 191 height 28
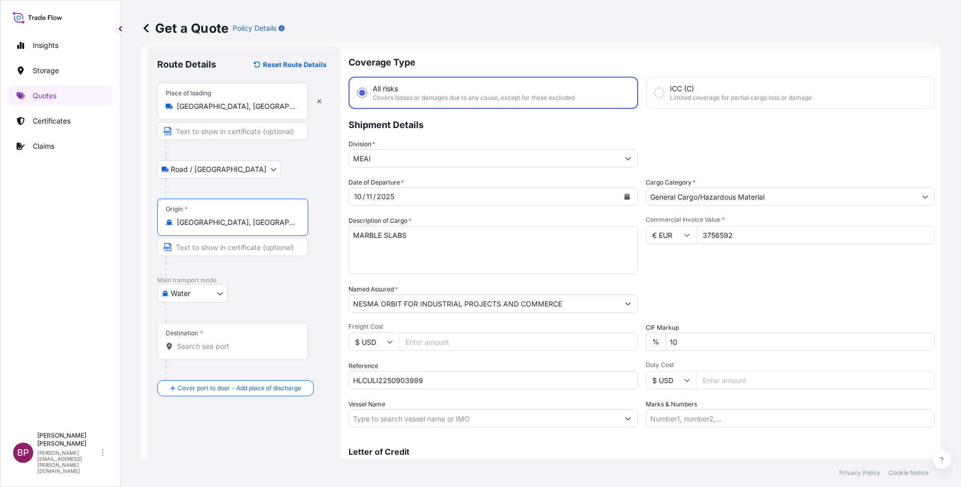
type input "[GEOGRAPHIC_DATA], [GEOGRAPHIC_DATA]"
drag, startPoint x: 244, startPoint y: 352, endPoint x: 243, endPoint y: 338, distance: 14.1
click at [242, 350] on div "Destination *" at bounding box center [232, 340] width 151 height 37
click at [243, 338] on div "Destination *" at bounding box center [232, 340] width 151 height 37
click at [243, 341] on input "Destination *" at bounding box center [236, 346] width 119 height 10
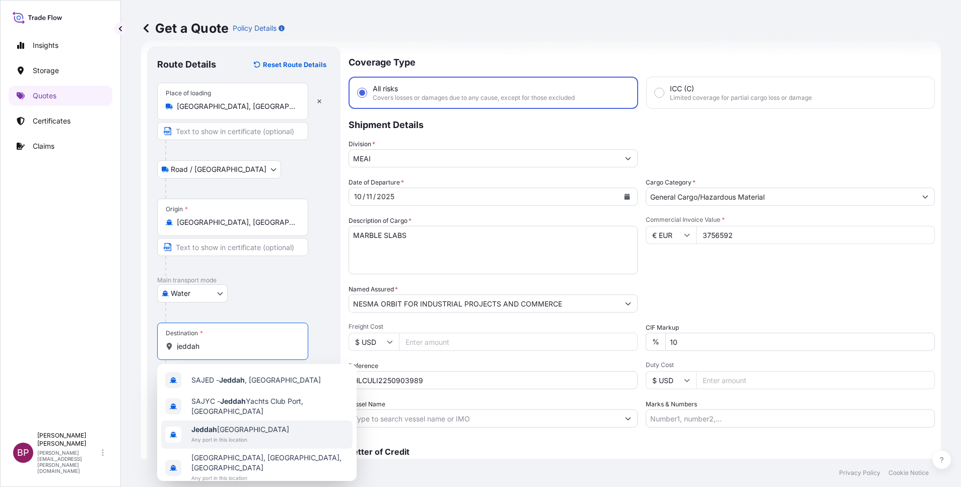
click at [239, 437] on span "Any port in this location" at bounding box center [240, 439] width 98 height 10
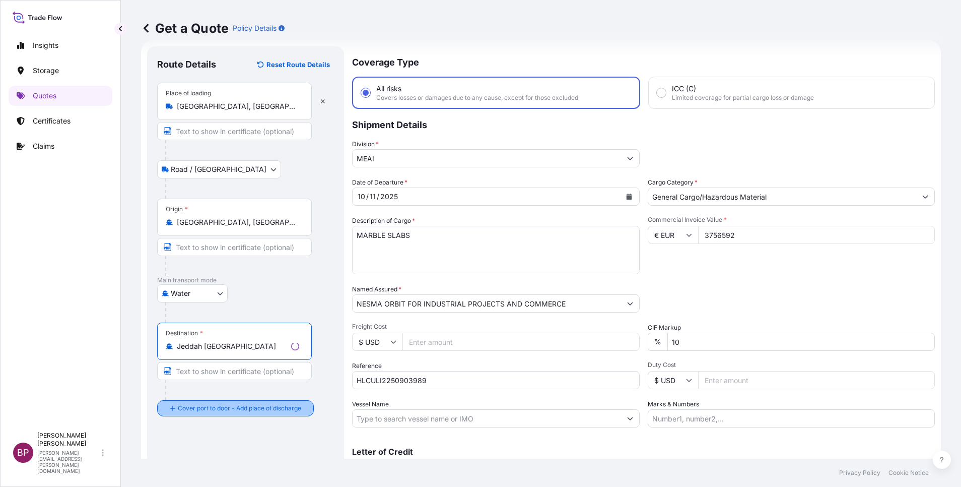
type input "Jeddah [GEOGRAPHIC_DATA]"
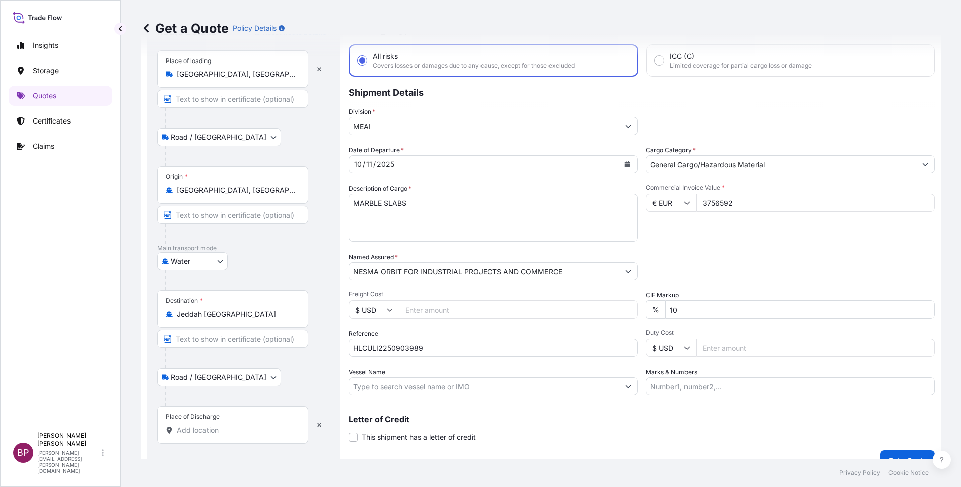
scroll to position [66, 0]
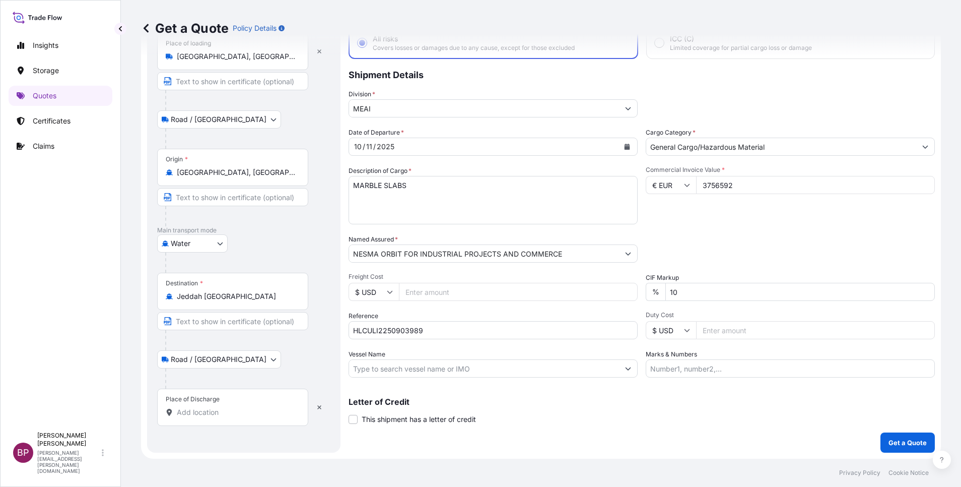
click at [231, 413] on input "Place of Discharge" at bounding box center [236, 412] width 119 height 10
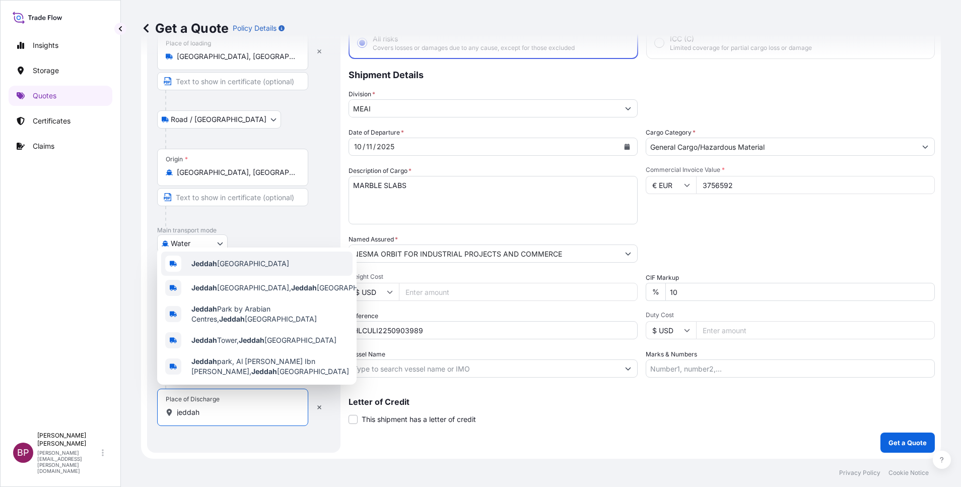
click at [239, 264] on span "Jeddah [GEOGRAPHIC_DATA]" at bounding box center [240, 263] width 98 height 10
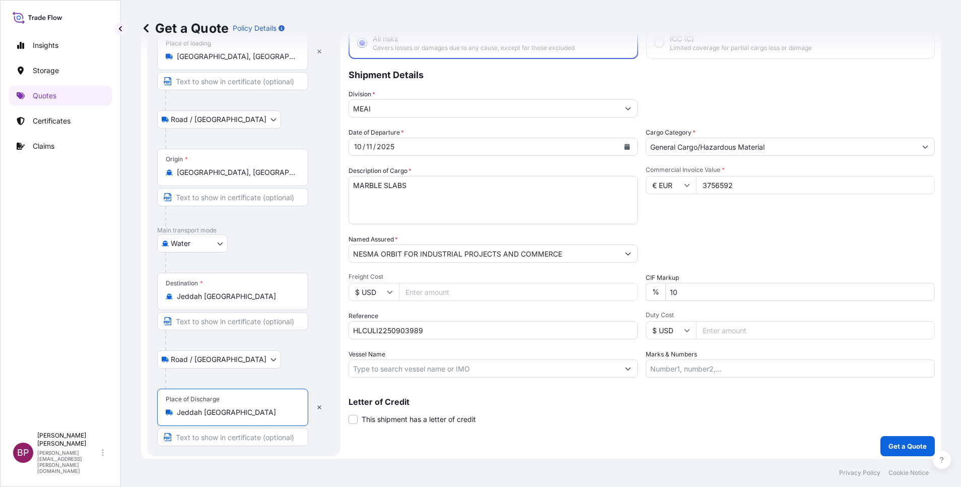
type input "Jeddah [GEOGRAPHIC_DATA]"
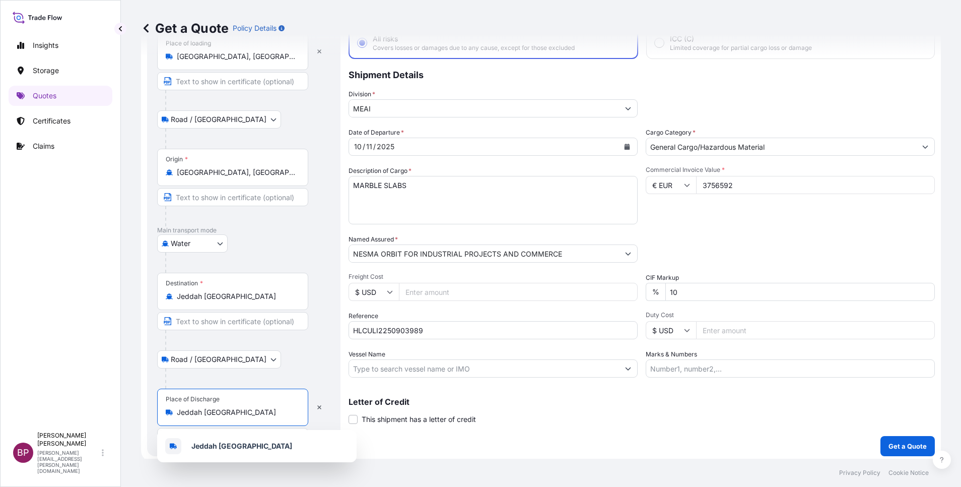
drag, startPoint x: 679, startPoint y: 290, endPoint x: 575, endPoint y: 292, distance: 103.8
click at [610, 291] on div "Date of Departure * [DATE] Cargo Category * General Cargo/Hazardous Material De…" at bounding box center [642, 252] width 587 height 250
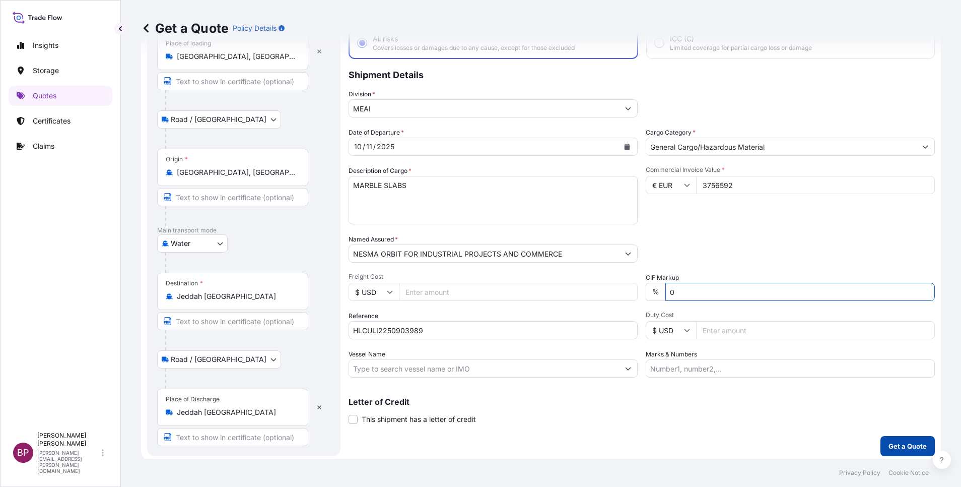
type input "0"
click at [889, 446] on p "Get a Quote" at bounding box center [908, 446] width 38 height 10
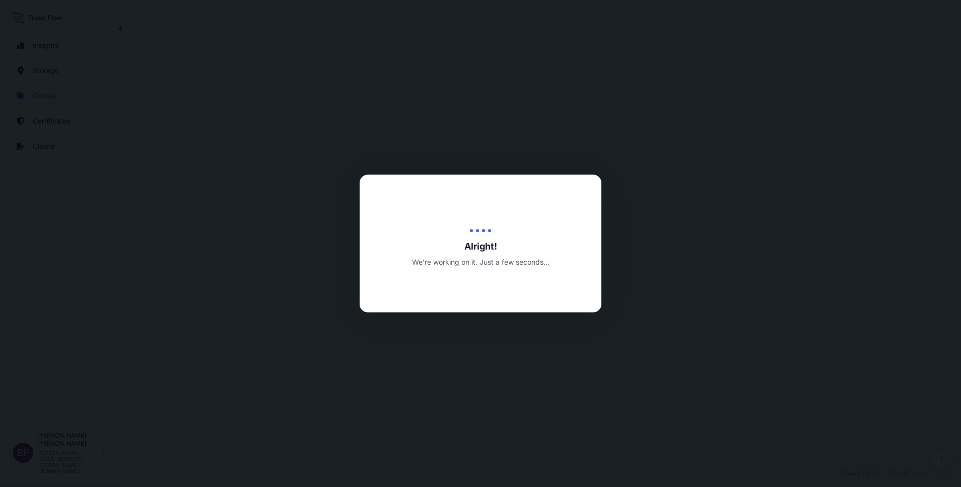
select select "Road / [GEOGRAPHIC_DATA]"
select select "Water"
select select "Road / [GEOGRAPHIC_DATA]"
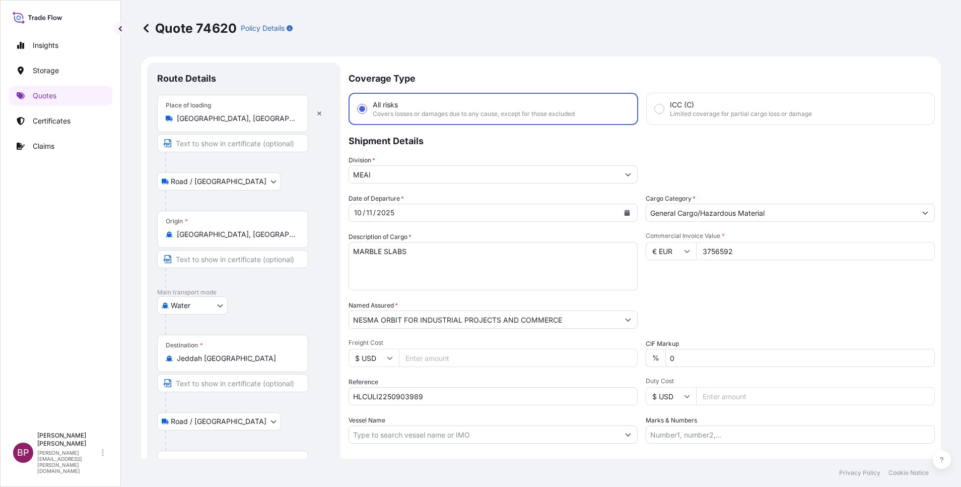
click at [718, 252] on input "3756592" at bounding box center [815, 251] width 239 height 18
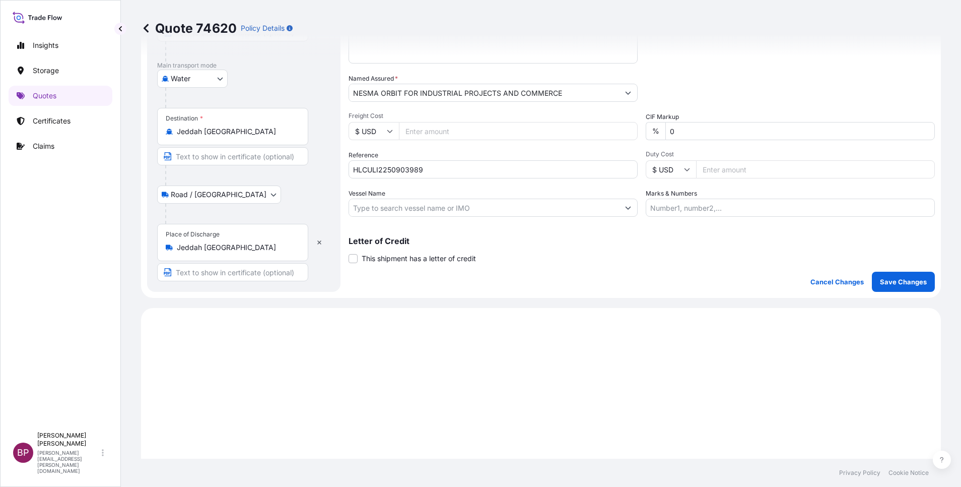
scroll to position [302, 0]
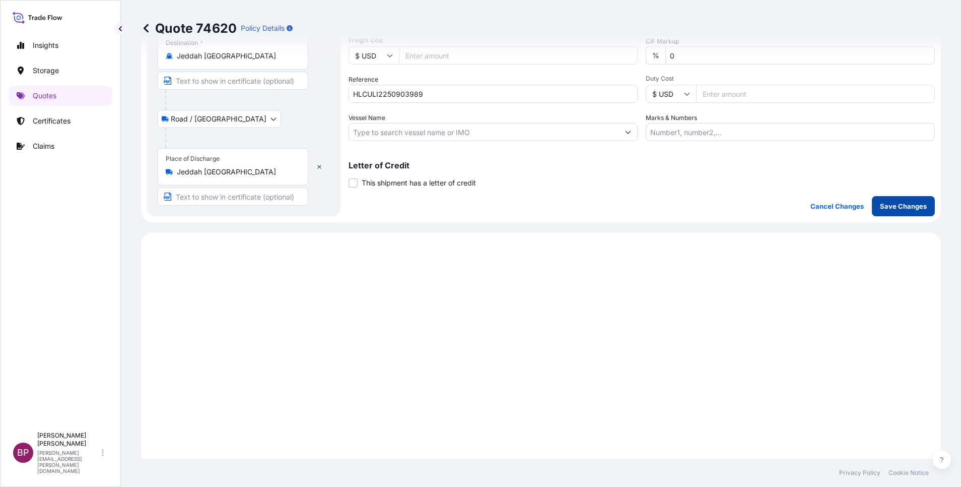
type input "37565.92"
click at [891, 210] on p "Save Changes" at bounding box center [903, 206] width 47 height 10
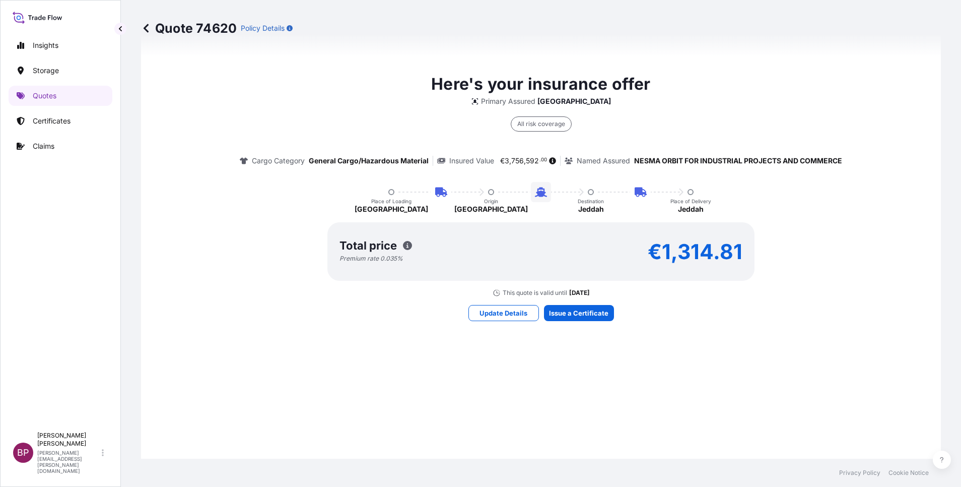
select select "Road / [GEOGRAPHIC_DATA]"
select select "Water"
select select "Road / [GEOGRAPHIC_DATA]"
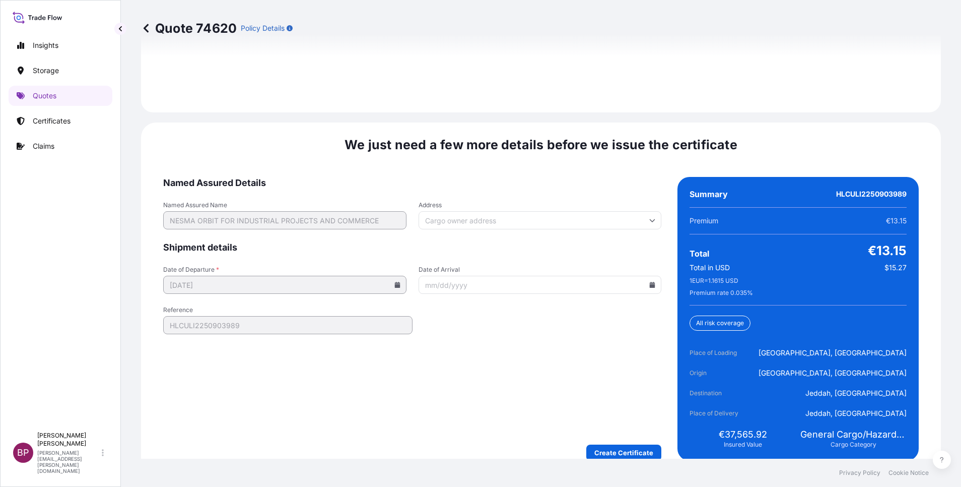
scroll to position [1546, 0]
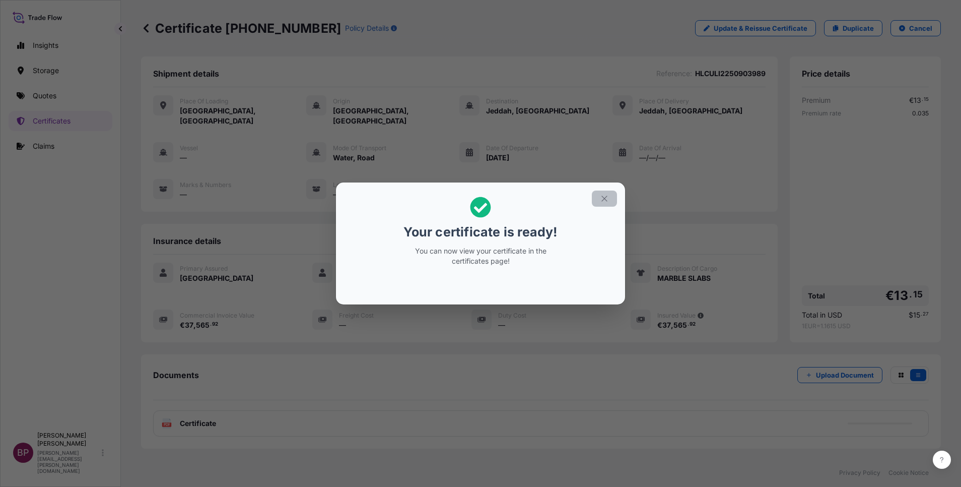
click at [603, 197] on icon "button" at bounding box center [604, 198] width 9 height 9
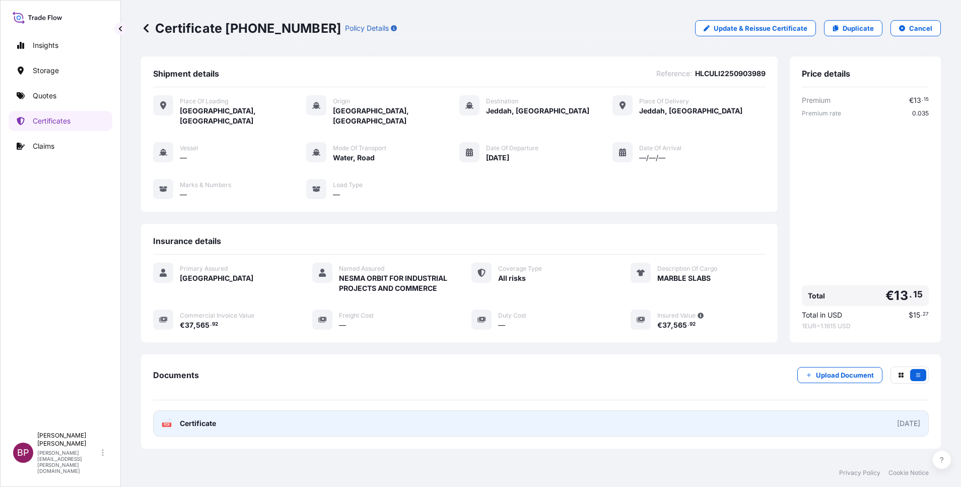
click at [206, 421] on span "Certificate" at bounding box center [198, 423] width 36 height 10
